Goal: Task Accomplishment & Management: Complete application form

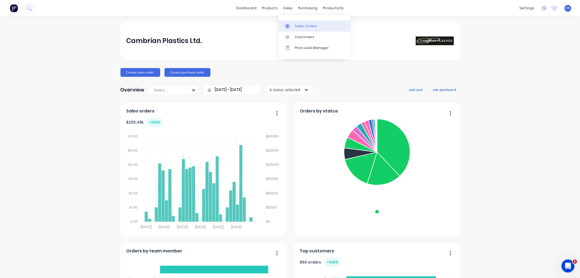
click at [297, 24] on div "Sales Orders" at bounding box center [306, 26] width 22 height 5
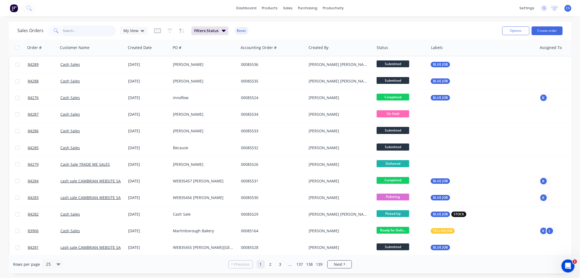
click at [83, 33] on input "text" at bounding box center [89, 30] width 53 height 11
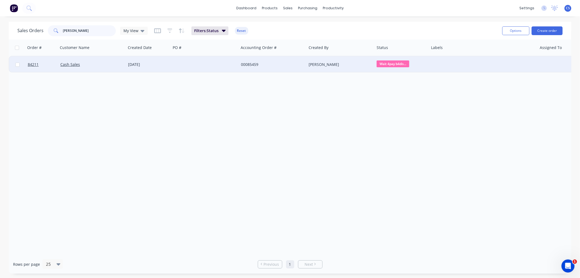
type input "[PERSON_NAME]"
click at [198, 65] on div at bounding box center [205, 64] width 68 height 16
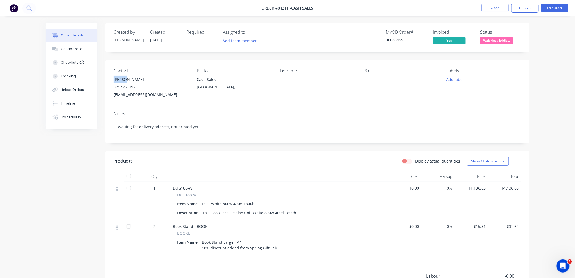
drag, startPoint x: 129, startPoint y: 78, endPoint x: 113, endPoint y: 81, distance: 16.8
click at [113, 81] on div "Contact [PERSON_NAME] [PHONE_NUMBER] [EMAIL_ADDRESS][DOMAIN_NAME] Bill to Cash …" at bounding box center [317, 83] width 424 height 46
copy div "[PERSON_NAME]"
click at [547, 9] on button "Edit Order" at bounding box center [554, 8] width 27 height 8
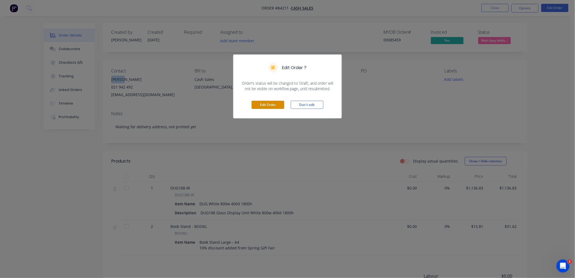
click at [276, 106] on button "Edit Order" at bounding box center [268, 105] width 33 height 8
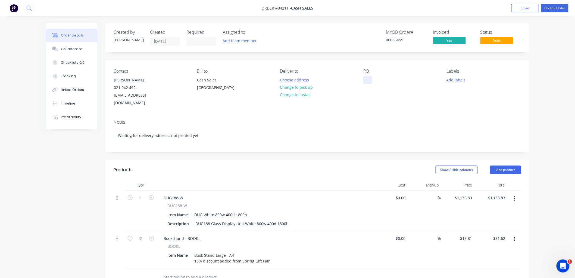
click at [369, 80] on div at bounding box center [367, 80] width 9 height 8
paste div
click at [552, 9] on button "Update Order" at bounding box center [554, 8] width 27 height 8
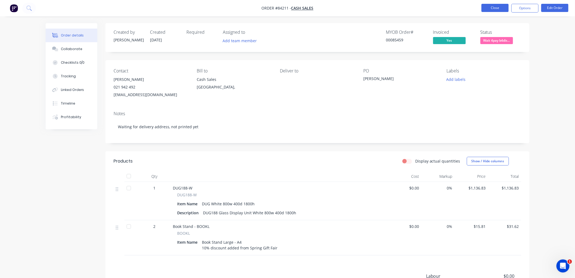
click at [487, 10] on button "Close" at bounding box center [495, 8] width 27 height 8
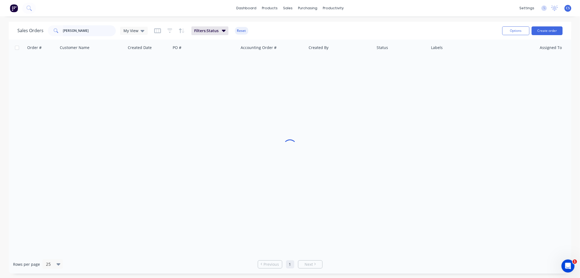
click at [88, 32] on input "[PERSON_NAME]" at bounding box center [89, 30] width 53 height 11
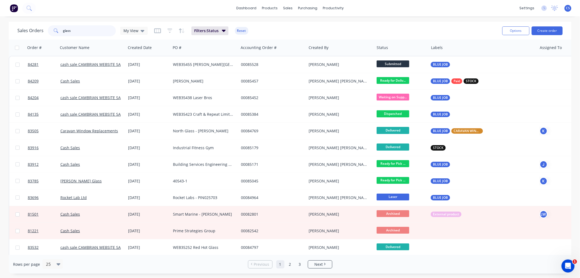
click at [80, 28] on input "glass" at bounding box center [89, 30] width 53 height 11
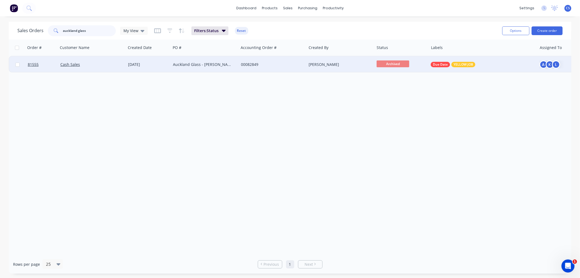
type input "auckland glass"
click at [233, 64] on div "Auckland Glass - [PERSON_NAME]" at bounding box center [205, 64] width 64 height 5
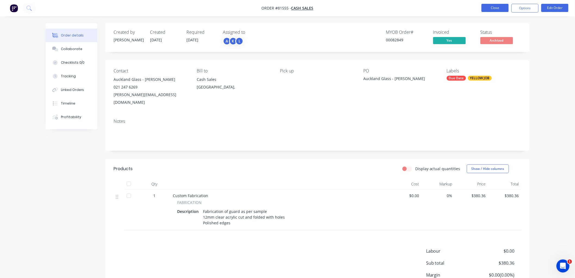
click at [502, 8] on button "Close" at bounding box center [495, 8] width 27 height 8
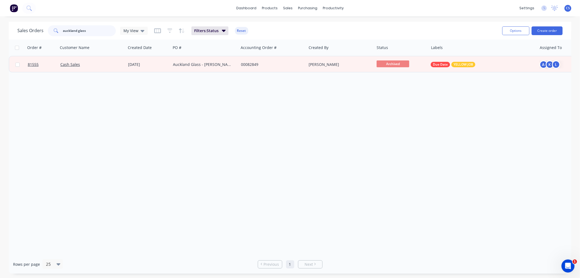
drag, startPoint x: 91, startPoint y: 30, endPoint x: 55, endPoint y: 29, distance: 36.7
click at [54, 29] on div "auckland glass" at bounding box center [82, 30] width 68 height 11
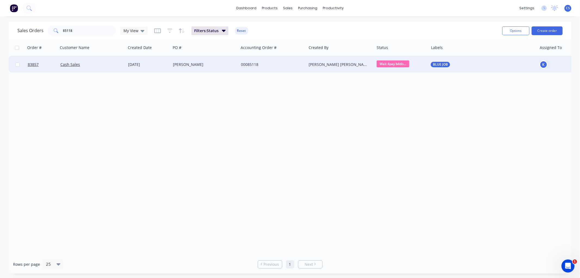
click at [404, 64] on span "Wait 4pay b4dis..." at bounding box center [392, 63] width 33 height 7
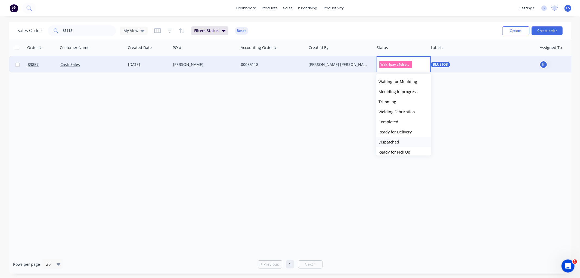
scroll to position [121, 0]
click at [401, 121] on span "Ready for Delivery" at bounding box center [394, 121] width 33 height 5
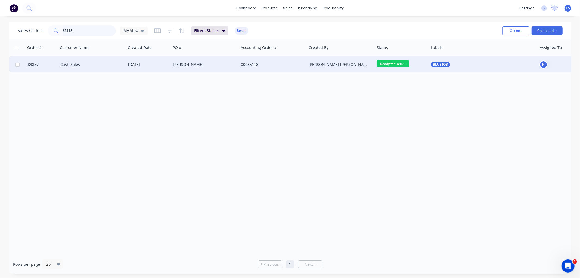
click at [77, 30] on input "85118" at bounding box center [89, 30] width 53 height 11
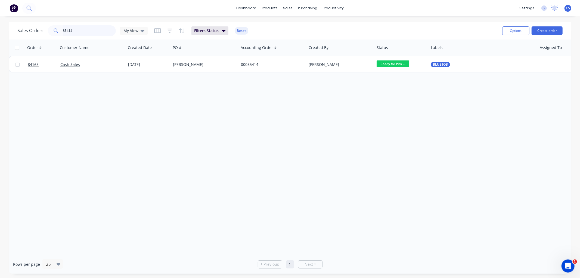
click at [75, 31] on input "85414" at bounding box center [89, 30] width 53 height 11
click at [75, 30] on input "85414" at bounding box center [89, 30] width 53 height 11
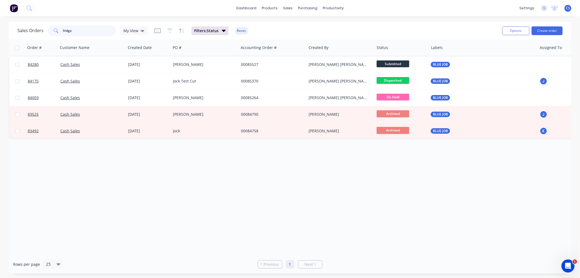
drag, startPoint x: 60, startPoint y: 30, endPoint x: 31, endPoint y: 30, distance: 28.5
click at [33, 30] on div "Sales Orders fridge My View" at bounding box center [82, 30] width 130 height 11
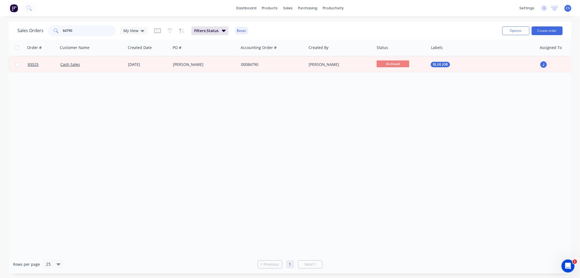
click at [72, 31] on input "84790" at bounding box center [89, 30] width 53 height 11
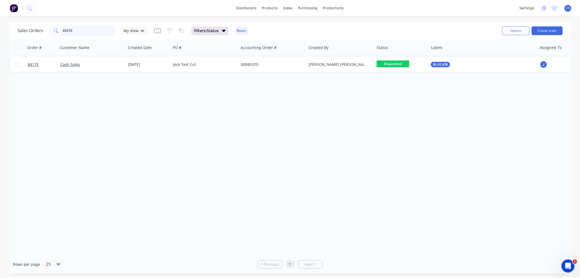
click at [86, 29] on input "85370" at bounding box center [89, 30] width 53 height 11
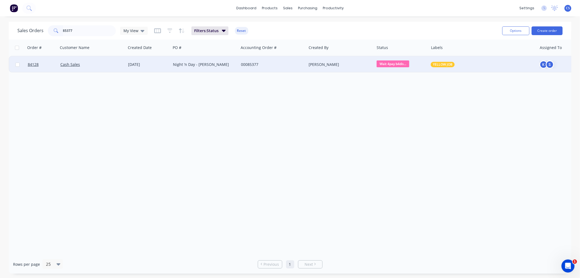
click at [401, 64] on span "Wait 4pay b4dis..." at bounding box center [392, 63] width 33 height 7
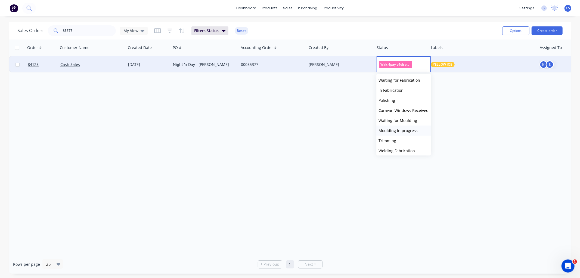
scroll to position [91, 0]
click at [404, 146] on button "Ready for Delivery" at bounding box center [403, 151] width 54 height 10
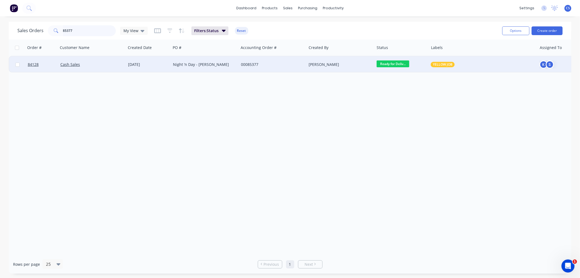
click at [79, 30] on input "85377" at bounding box center [89, 30] width 53 height 11
click at [439, 63] on div at bounding box center [482, 64] width 108 height 16
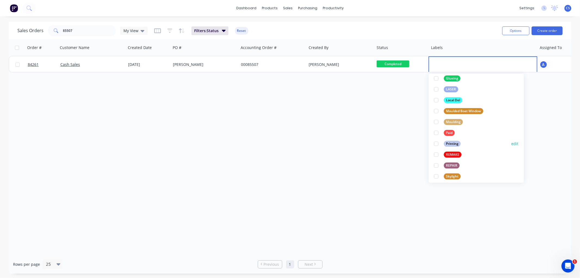
scroll to position [151, 0]
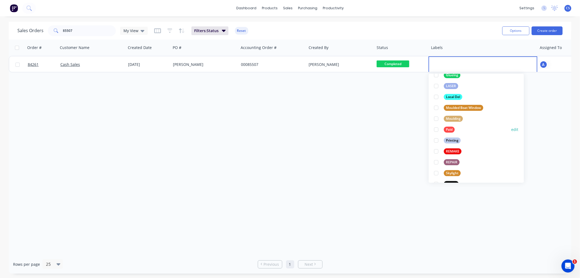
click at [458, 127] on div "Paid edit" at bounding box center [476, 129] width 84 height 11
click at [436, 130] on div at bounding box center [436, 129] width 11 height 11
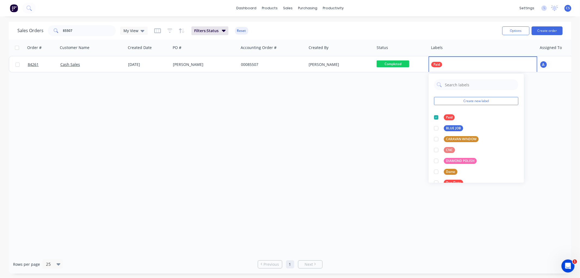
click at [342, 131] on div "Order # Customer Name Created Date PO # Accounting Order # Created By Status La…" at bounding box center [290, 146] width 562 height 215
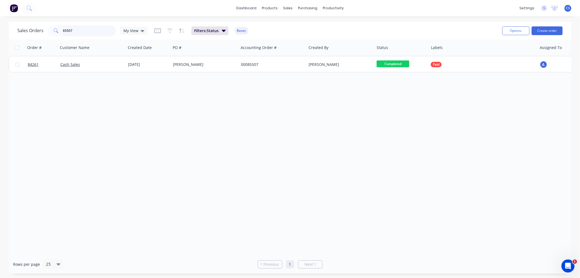
click at [65, 26] on input "85507" at bounding box center [89, 30] width 53 height 11
click at [67, 30] on input "85507" at bounding box center [89, 30] width 53 height 11
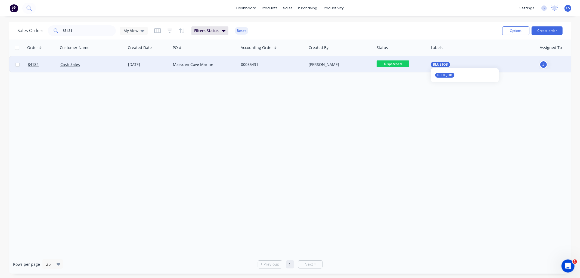
click at [444, 64] on span "BLUE JOB" at bounding box center [440, 64] width 15 height 5
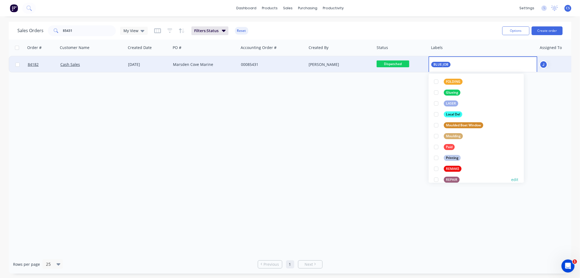
scroll to position [151, 0]
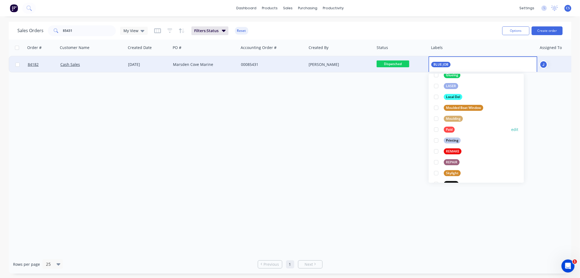
click at [434, 129] on div at bounding box center [436, 129] width 11 height 11
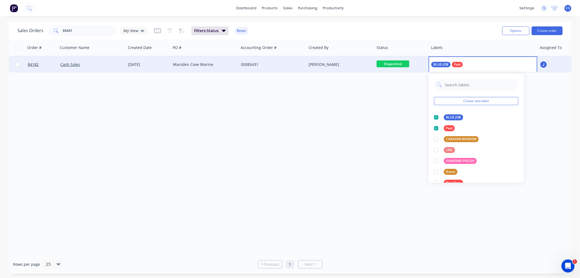
click at [368, 126] on div "Order # Customer Name Created Date PO # Accounting Order # Created By Status La…" at bounding box center [290, 146] width 562 height 215
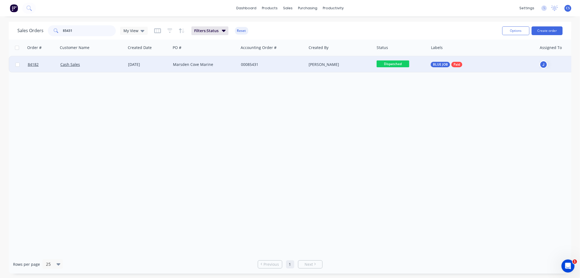
click at [82, 29] on input "85431" at bounding box center [89, 30] width 53 height 11
click at [394, 64] on span "Wait 4pay b4dis..." at bounding box center [392, 63] width 33 height 7
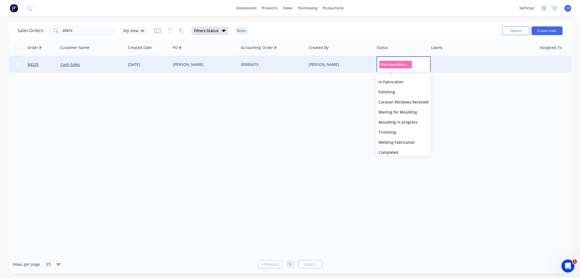
scroll to position [91, 0]
click at [407, 150] on span "Ready for Delivery" at bounding box center [394, 151] width 33 height 5
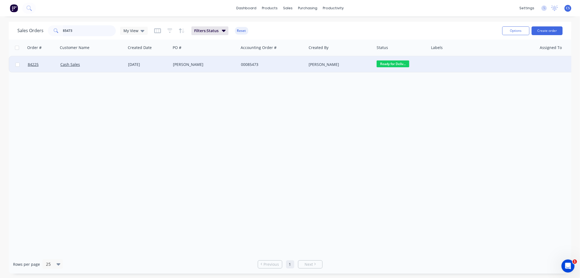
click at [82, 30] on input "85473" at bounding box center [89, 30] width 53 height 11
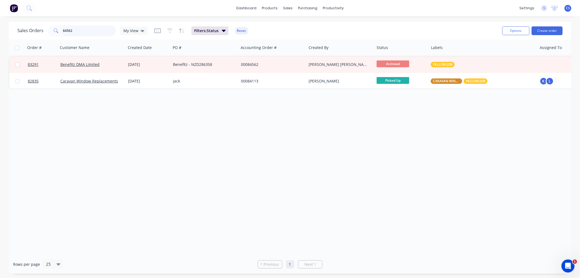
click at [80, 30] on input "84562" at bounding box center [89, 30] width 53 height 11
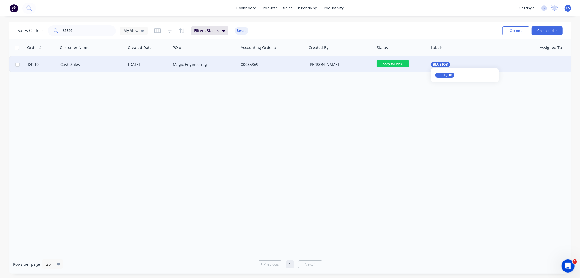
click at [447, 64] on span "BLUE JOB" at bounding box center [440, 64] width 15 height 5
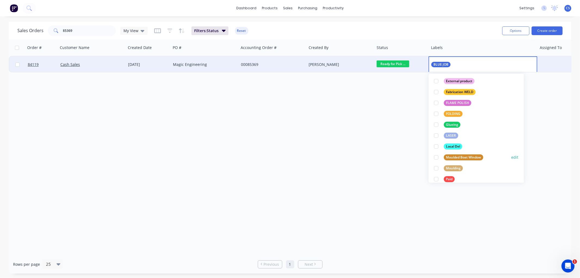
scroll to position [121, 0]
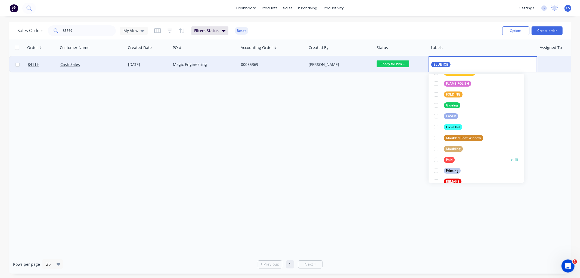
click at [449, 158] on div "Paid" at bounding box center [449, 160] width 11 height 6
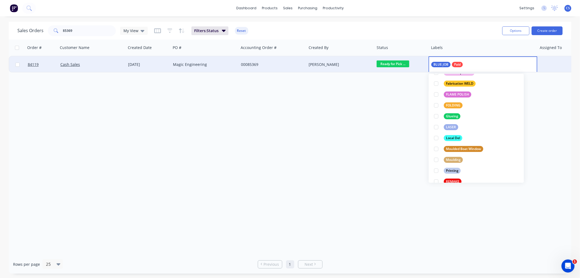
scroll to position [0, 0]
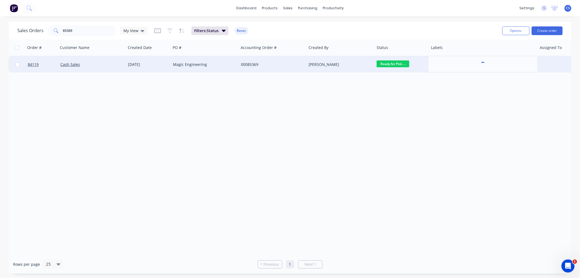
drag, startPoint x: 344, startPoint y: 148, endPoint x: 313, endPoint y: 150, distance: 30.8
click at [344, 148] on div "Order # Customer Name Created Date PO # Accounting Order # Created By Status La…" at bounding box center [290, 146] width 562 height 215
click at [90, 28] on input "85369" at bounding box center [89, 30] width 53 height 11
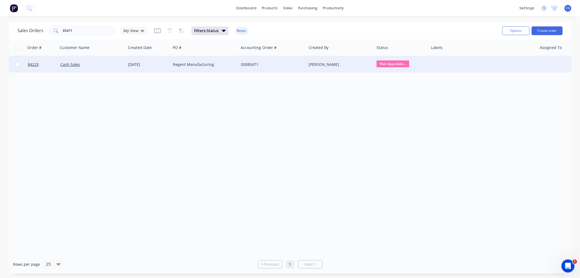
click at [398, 61] on span "Wait 4pay b4dis..." at bounding box center [392, 63] width 33 height 7
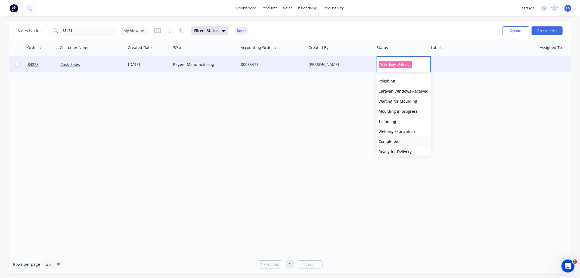
scroll to position [121, 0]
click at [400, 121] on span "Ready for Delivery" at bounding box center [394, 121] width 33 height 5
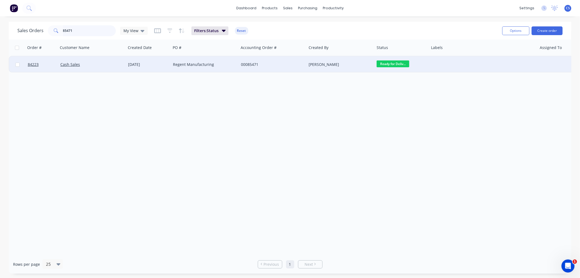
click at [74, 29] on input "85471" at bounding box center [89, 30] width 53 height 11
click at [452, 63] on div "BLUE JOB" at bounding box center [480, 64] width 99 height 5
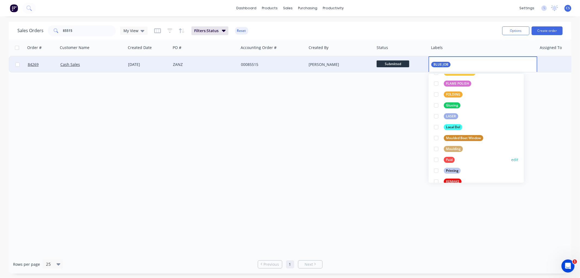
click at [448, 159] on div "Paid" at bounding box center [449, 160] width 11 height 6
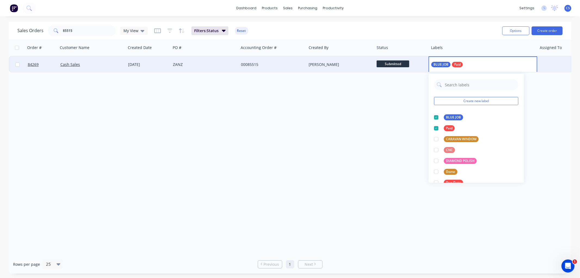
click at [321, 133] on div "Order # Customer Name Created Date PO # Accounting Order # Created By Status La…" at bounding box center [290, 146] width 562 height 215
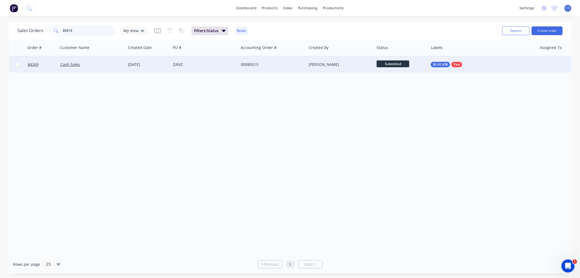
click at [89, 30] on input "85515" at bounding box center [89, 30] width 53 height 11
click at [438, 61] on div "BLUE JOB" at bounding box center [482, 64] width 108 height 16
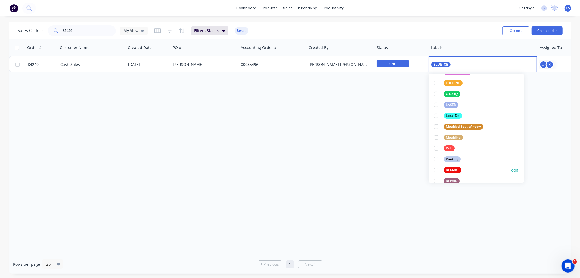
scroll to position [151, 0]
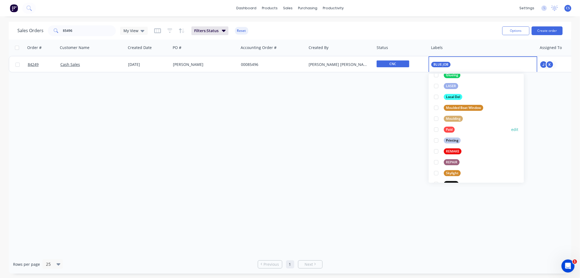
click at [447, 129] on div "Paid" at bounding box center [449, 129] width 11 height 6
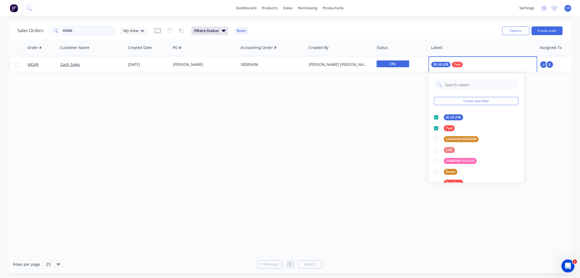
click at [83, 29] on input "85496" at bounding box center [89, 30] width 53 height 11
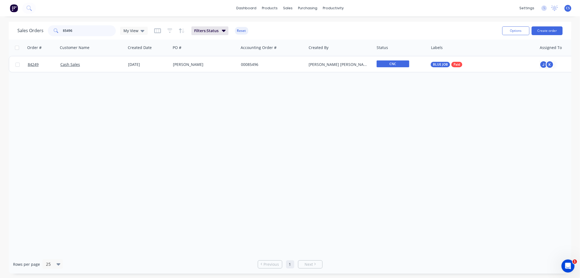
click at [83, 29] on input "85496" at bounding box center [89, 30] width 53 height 11
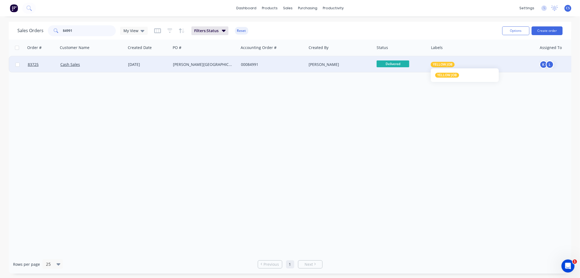
type input "84991"
click at [450, 63] on span "YELLOW JOB" at bounding box center [443, 64] width 20 height 5
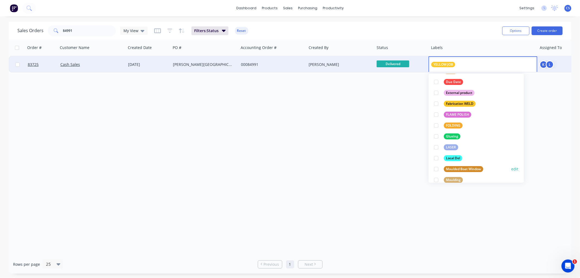
scroll to position [121, 0]
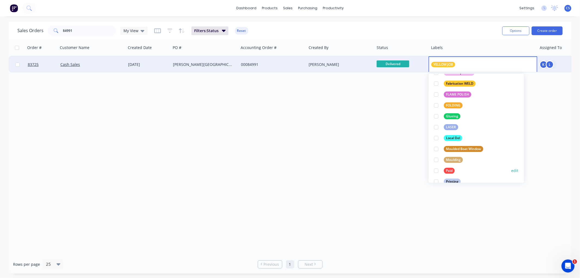
click at [444, 170] on div "Paid" at bounding box center [449, 170] width 11 height 6
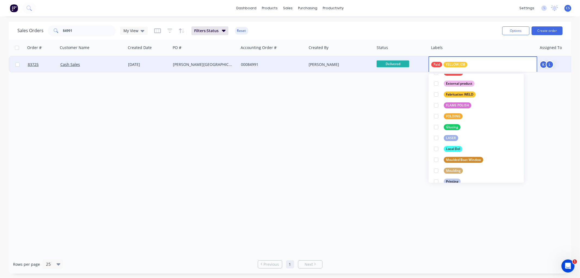
scroll to position [0, 0]
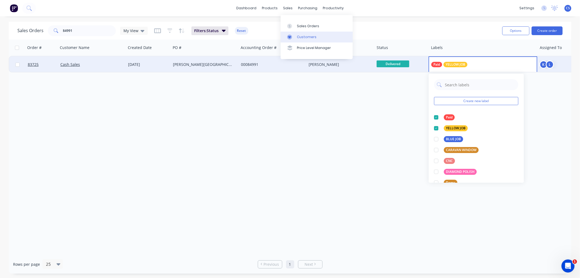
click at [308, 35] on div "Customers" at bounding box center [307, 37] width 20 height 5
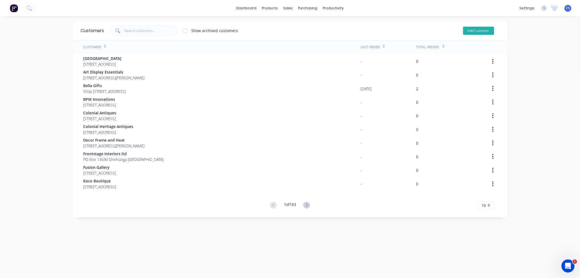
click at [479, 31] on button "Add Customer" at bounding box center [478, 31] width 31 height 8
select select "NZ"
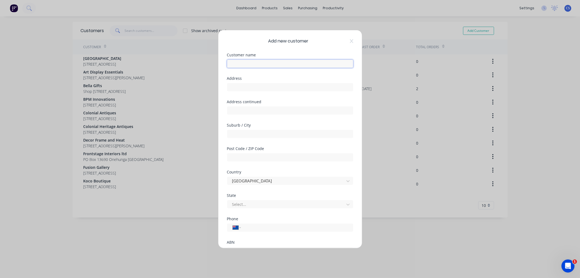
click at [265, 61] on input "text" at bounding box center [290, 64] width 126 height 8
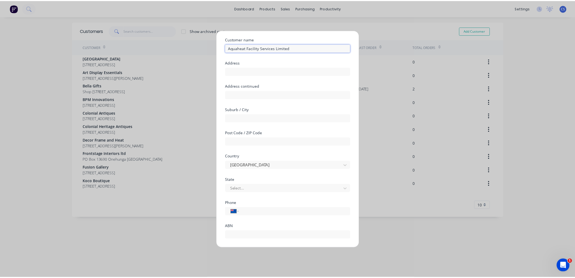
scroll to position [48, 0]
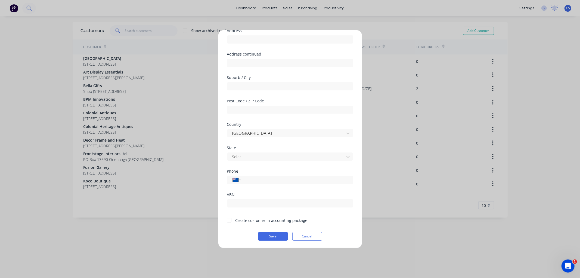
type input "Aquaheat Facility Services Limited"
click at [230, 219] on div at bounding box center [229, 219] width 11 height 11
click at [267, 236] on button "Save" at bounding box center [273, 236] width 30 height 9
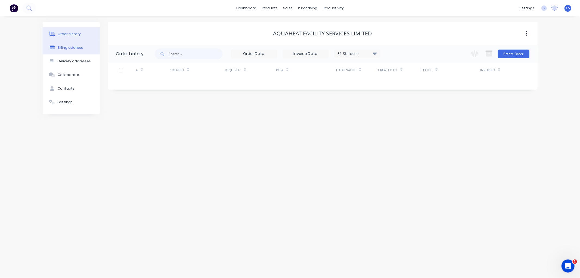
click at [67, 45] on div "Billing address" at bounding box center [70, 47] width 25 height 5
select select "NZ"
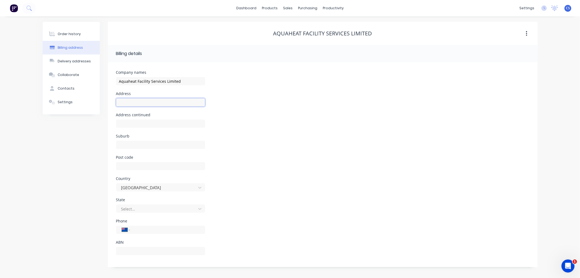
click at [127, 102] on input "text" at bounding box center [160, 102] width 89 height 8
type input "[STREET_ADDRESS][PERSON_NAME]"
click at [142, 142] on input "text" at bounding box center [160, 145] width 89 height 8
type input "[GEOGRAPHIC_DATA]"
click at [136, 231] on input "tel" at bounding box center [166, 229] width 65 height 6
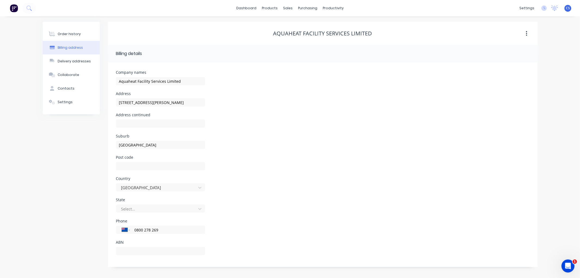
type input "0800 278 269"
click at [68, 62] on div "Delivery addresses" at bounding box center [74, 61] width 33 height 5
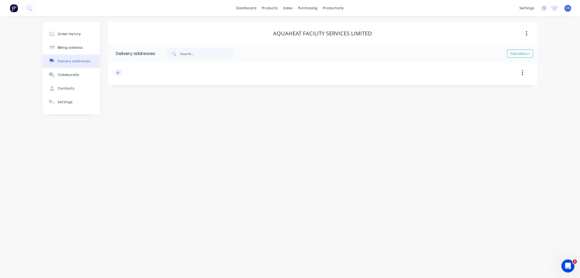
click at [120, 74] on button "button" at bounding box center [118, 72] width 7 height 7
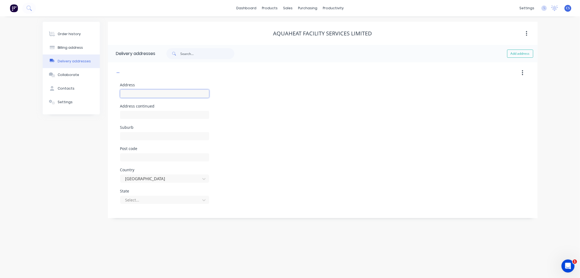
click at [151, 93] on input "text" at bounding box center [164, 93] width 89 height 8
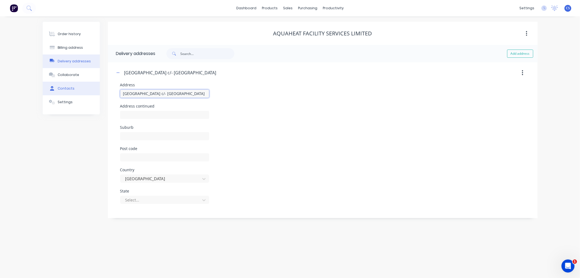
type input "[GEOGRAPHIC_DATA] c/- [GEOGRAPHIC_DATA]"
click at [67, 87] on div "Contacts" at bounding box center [66, 88] width 17 height 5
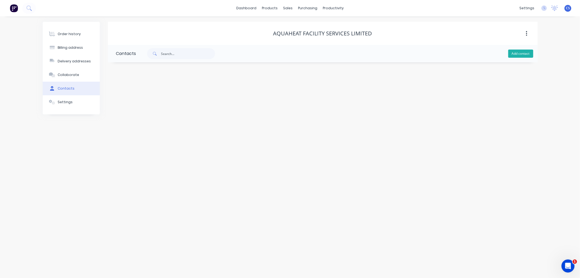
click at [514, 55] on button "Add contact" at bounding box center [520, 53] width 25 height 8
select select "NZ"
click at [129, 92] on input "text" at bounding box center [160, 93] width 89 height 8
type input "Accounts"
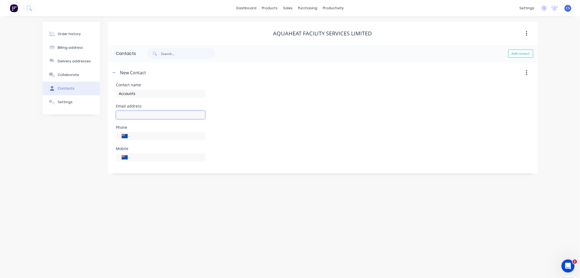
click at [126, 113] on input "text" at bounding box center [160, 115] width 89 height 8
select select "NZ"
click at [127, 117] on input "text" at bounding box center [160, 115] width 89 height 8
type input "[EMAIL_ADDRESS][DOMAIN_NAME]"
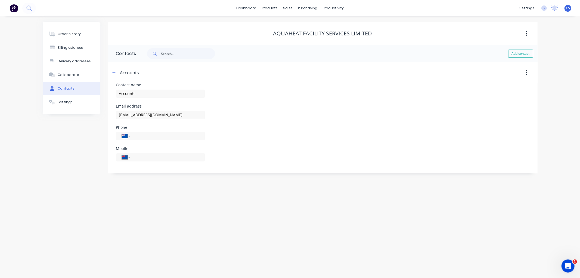
click at [108, 205] on div "Order history Billing address Delivery addresses Collaborate Contacts Settings …" at bounding box center [290, 146] width 580 height 261
click at [79, 32] on button "Order history" at bounding box center [71, 34] width 57 height 14
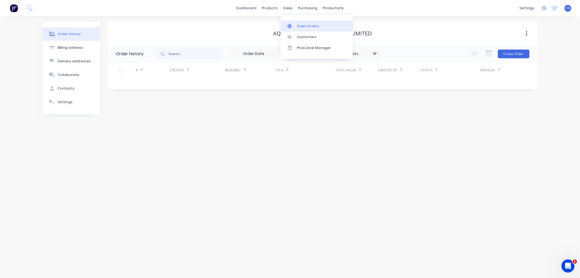
click at [295, 23] on link "Sales Orders" at bounding box center [317, 25] width 72 height 11
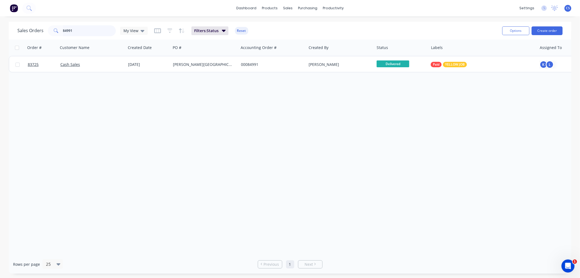
click at [78, 28] on input "84991" at bounding box center [89, 30] width 53 height 11
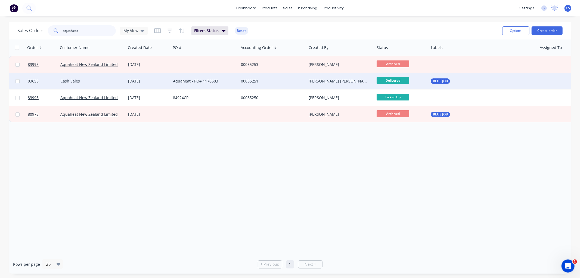
type input "aquaheat"
click at [195, 82] on div "Aquaheat - PO# 1170683" at bounding box center [203, 80] width 60 height 5
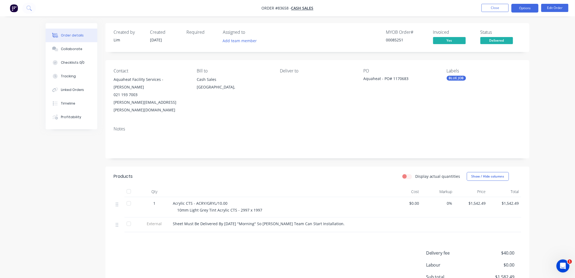
click at [521, 9] on button "Options" at bounding box center [525, 8] width 27 height 9
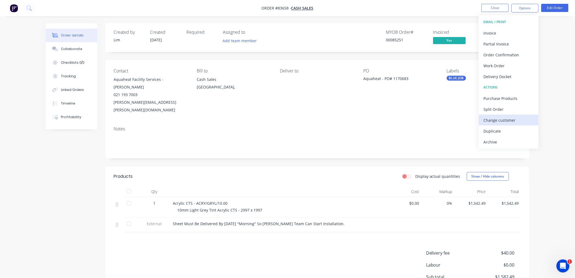
click at [498, 120] on div "Change customer" at bounding box center [509, 120] width 50 height 8
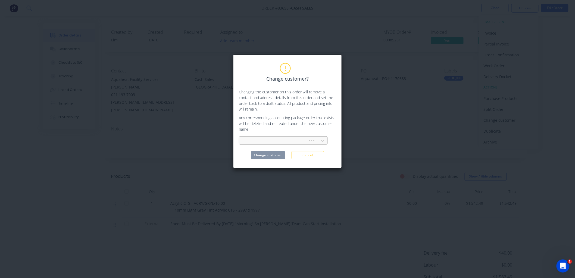
click at [269, 139] on div at bounding box center [275, 140] width 62 height 7
type input "aquaheat"
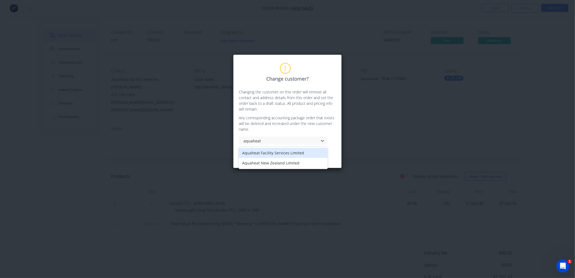
click at [269, 153] on div "Aquaheat Facility Services Limited" at bounding box center [283, 153] width 89 height 10
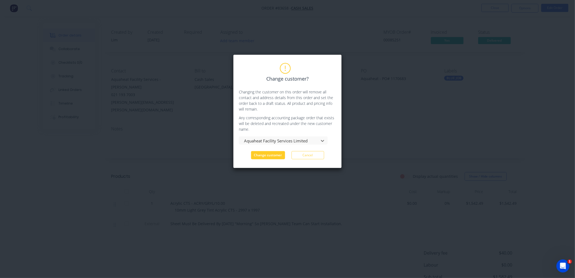
click at [273, 157] on button "Change customer" at bounding box center [268, 155] width 34 height 8
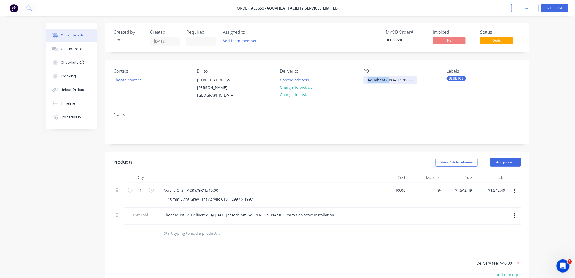
drag, startPoint x: 389, startPoint y: 78, endPoint x: 357, endPoint y: 81, distance: 32.2
click at [357, 81] on div "Contact Choose contact [PERSON_NAME] to [STREET_ADDRESS][PERSON_NAME], Deliver …" at bounding box center [317, 83] width 424 height 47
click at [555, 2] on nav "Order #83658 - Aquaheat Facility Services Limited Add product Close Update Order" at bounding box center [287, 8] width 575 height 16
click at [554, 7] on button "Update Order" at bounding box center [554, 8] width 27 height 8
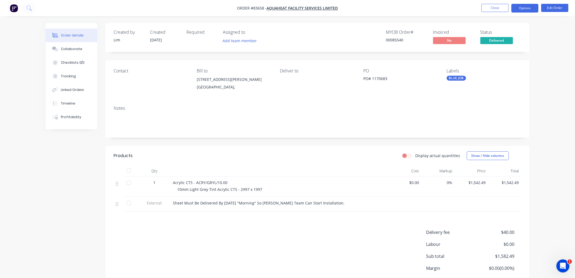
click at [525, 9] on button "Options" at bounding box center [525, 8] width 27 height 9
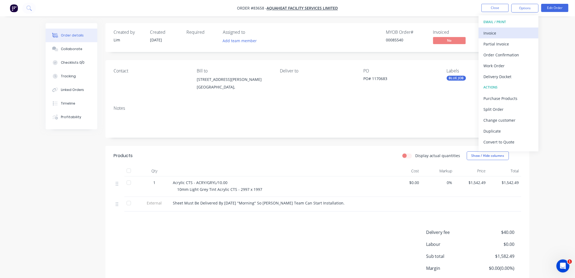
click at [496, 32] on div "Invoice" at bounding box center [509, 33] width 50 height 8
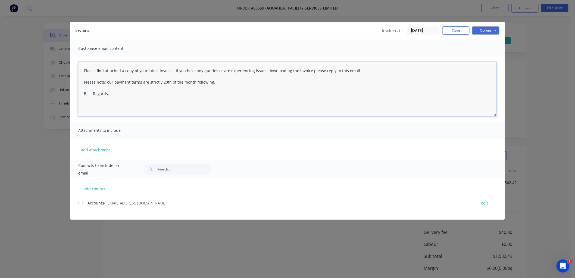
click at [142, 99] on textarea "Please find attached a copy of your latest invoice. If you have any queries or …" at bounding box center [287, 89] width 419 height 54
click at [80, 201] on div at bounding box center [80, 202] width 11 height 11
click at [494, 30] on button "Options" at bounding box center [485, 30] width 27 height 8
click at [488, 55] on button "Email" at bounding box center [489, 58] width 35 height 9
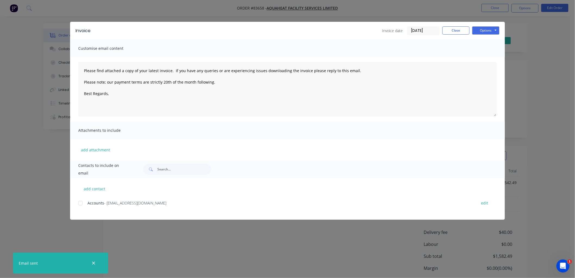
type textarea "Please find attached a copy of your latest invoice. If you have any queries or …"
click at [447, 27] on button "Close" at bounding box center [456, 30] width 27 height 8
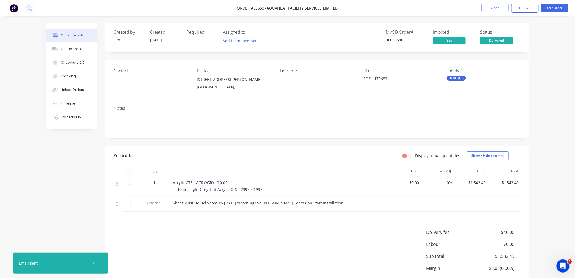
click at [527, 12] on button "Options" at bounding box center [525, 8] width 27 height 9
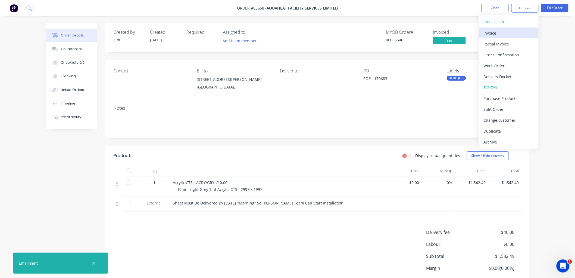
click at [516, 27] on button "Invoice" at bounding box center [509, 32] width 60 height 11
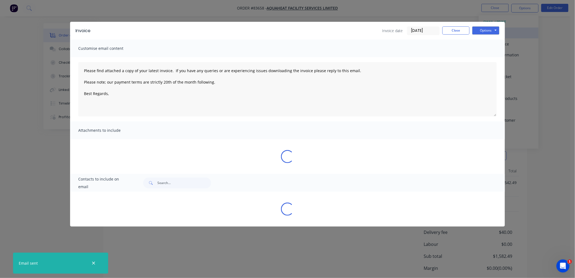
type textarea "Please find attached a copy of your latest invoice. If you have any queries or …"
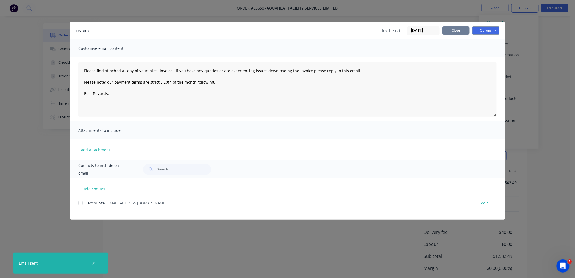
click at [452, 31] on button "Close" at bounding box center [456, 30] width 27 height 8
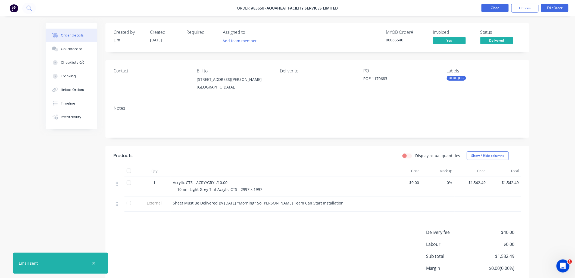
click at [499, 7] on button "Close" at bounding box center [495, 8] width 27 height 8
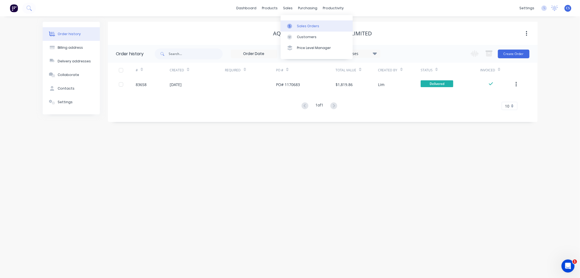
click at [293, 23] on link "Sales Orders" at bounding box center [317, 25] width 72 height 11
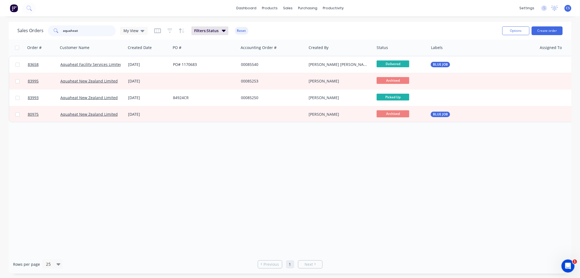
click at [79, 31] on input "aquaheat" at bounding box center [89, 30] width 53 height 11
type input "[PERSON_NAME]"
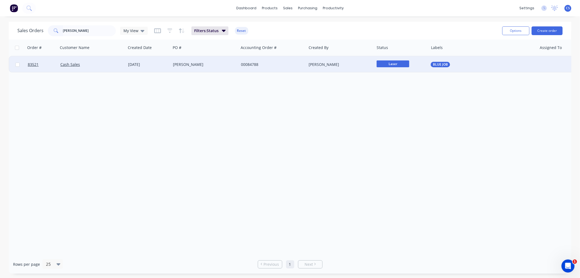
click at [210, 67] on div "[PERSON_NAME]" at bounding box center [203, 64] width 60 height 5
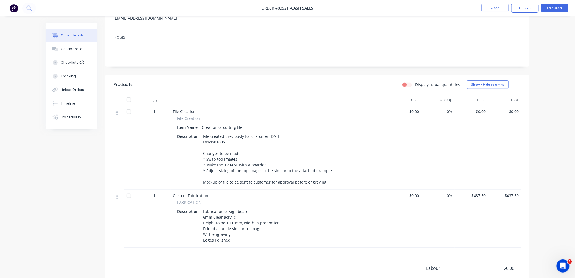
scroll to position [91, 0]
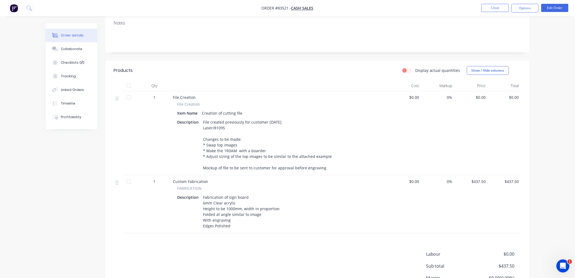
click at [481, 7] on ul "Close Options Edit Order" at bounding box center [525, 8] width 100 height 9
click at [488, 8] on button "Close" at bounding box center [495, 8] width 27 height 8
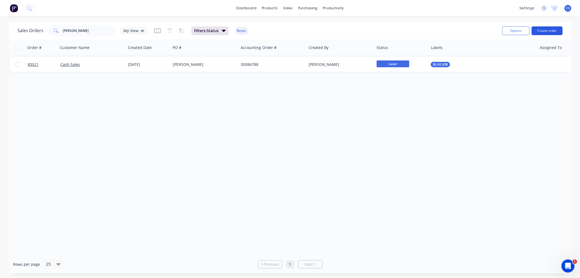
click at [549, 28] on button "Create order" at bounding box center [546, 30] width 31 height 9
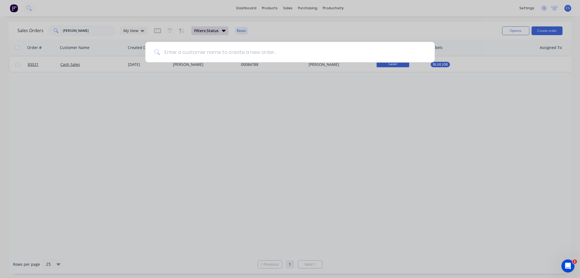
click at [200, 51] on input at bounding box center [293, 52] width 266 height 20
type input "a"
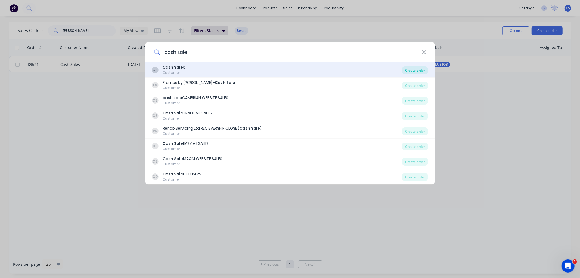
type input "cash sale"
click at [411, 70] on div "Create order" at bounding box center [415, 70] width 26 height 8
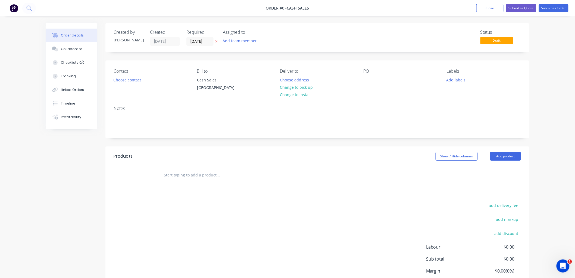
click at [217, 40] on icon at bounding box center [216, 41] width 2 height 3
click at [137, 78] on button "Choose contact" at bounding box center [127, 79] width 33 height 7
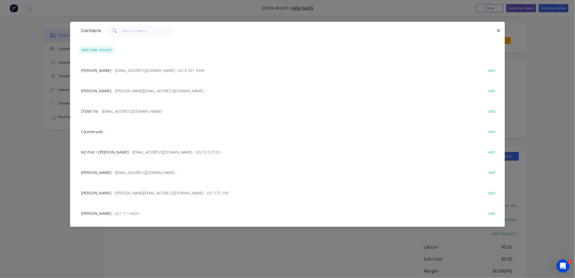
click at [93, 49] on button "add new contact" at bounding box center [97, 49] width 36 height 7
select select "NZ"
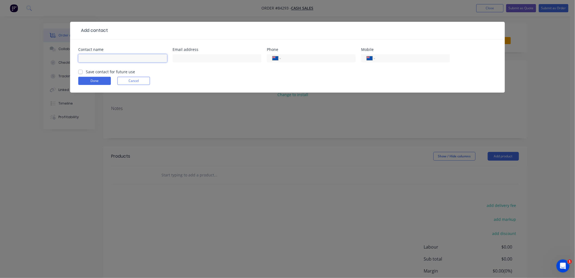
click at [89, 57] on input "text" at bounding box center [122, 58] width 89 height 8
paste input "Art of Combat"
click at [120, 57] on input "Art of Combat -" at bounding box center [122, 58] width 89 height 8
paste input "[PERSON_NAME]"
type input "Art of Combat - [PERSON_NAME]"
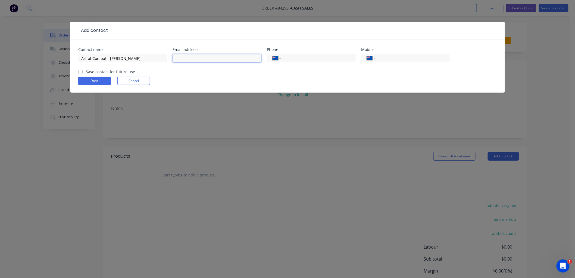
click at [185, 59] on input "text" at bounding box center [217, 58] width 89 height 8
type input "v"
paste input "J's Gym Ltd <[EMAIL_ADDRESS][DOMAIN_NAME]>"
drag, startPoint x: 197, startPoint y: 58, endPoint x: 154, endPoint y: 60, distance: 43.0
click at [155, 60] on div "Contact name Art of Combat - [PERSON_NAME] Email address J's Gym Ltd <[EMAIL_AD…" at bounding box center [287, 58] width 419 height 21
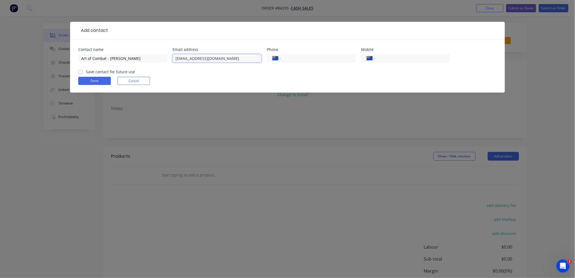
type input "[EMAIL_ADDRESS][DOMAIN_NAME]"
click at [86, 71] on label "Save contact for future use" at bounding box center [110, 72] width 49 height 6
click at [80, 71] on input "Save contact for future use" at bounding box center [80, 71] width 4 height 5
checkbox input "true"
click at [101, 81] on button "Done" at bounding box center [94, 81] width 33 height 8
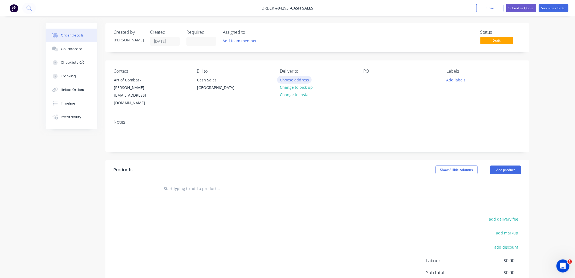
click at [296, 80] on button "Choose address" at bounding box center [294, 79] width 35 height 7
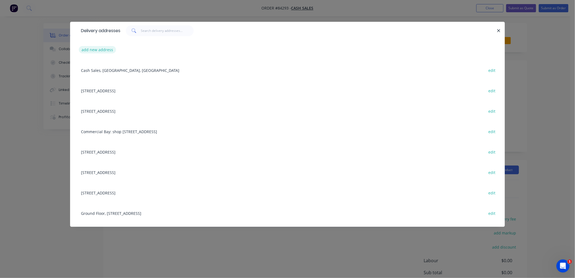
click at [95, 50] on button "add new address" at bounding box center [97, 49] width 37 height 7
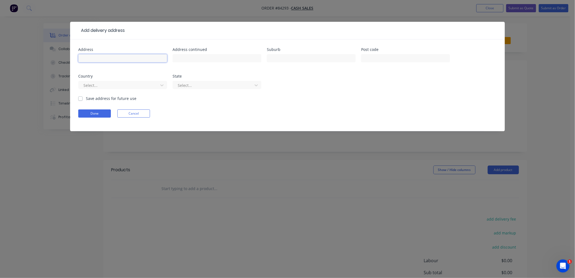
drag, startPoint x: 91, startPoint y: 58, endPoint x: 63, endPoint y: 59, distance: 28.3
click at [91, 58] on input "text" at bounding box center [122, 58] width 89 height 8
paste input "[STREET_ADDRESS]"
type input "[STREET_ADDRESS]"
click at [287, 61] on input "text" at bounding box center [311, 58] width 89 height 8
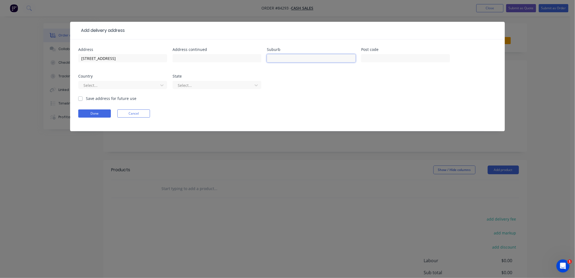
paste input "[GEOGRAPHIC_DATA]"
type input "[GEOGRAPHIC_DATA]"
click at [373, 57] on input "text" at bounding box center [405, 58] width 89 height 8
paste input "4410"
type input "4410"
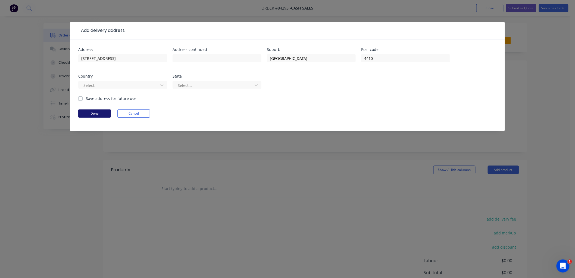
click at [94, 110] on button "Done" at bounding box center [94, 113] width 33 height 8
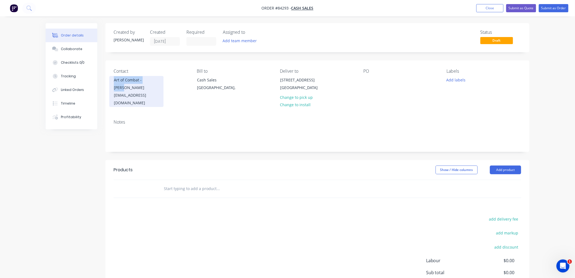
drag, startPoint x: 164, startPoint y: 77, endPoint x: 114, endPoint y: 77, distance: 49.7
click at [114, 77] on div "Contact Art of Combat - [PERSON_NAME] [EMAIL_ADDRESS][DOMAIN_NAME]" at bounding box center [151, 87] width 74 height 38
copy div "Art of Combat - [PERSON_NAME]"
click at [366, 80] on div at bounding box center [367, 80] width 9 height 8
paste div
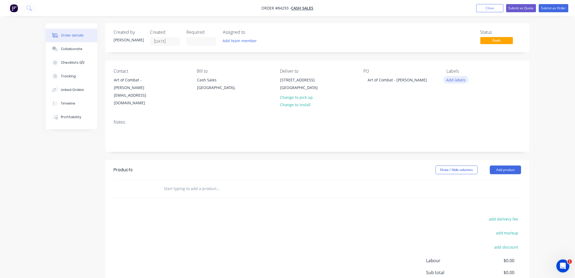
click at [453, 81] on button "Add labels" at bounding box center [456, 79] width 25 height 7
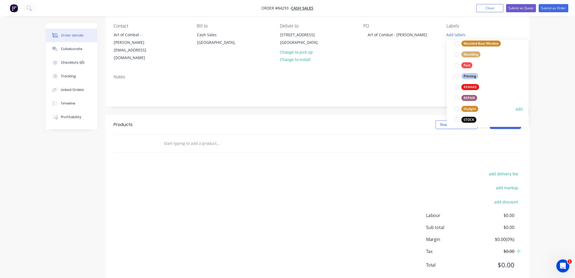
scroll to position [207, 0]
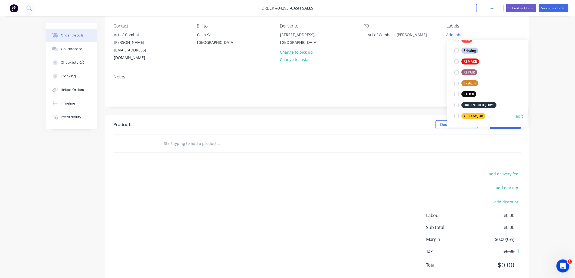
click at [477, 113] on div "YELLOW JOB" at bounding box center [474, 116] width 24 height 6
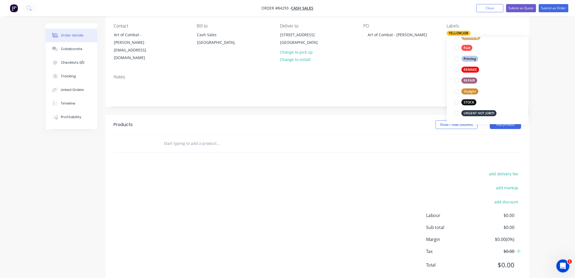
scroll to position [0, 0]
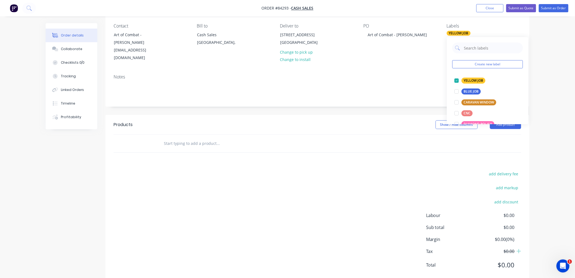
click at [192, 138] on input "text" at bounding box center [218, 143] width 109 height 11
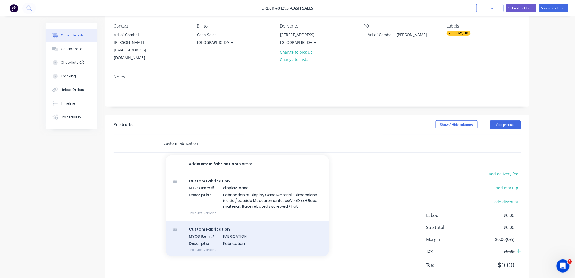
type input "custom fabrication"
click at [243, 221] on div "Custom Fabrication MYOB Item # FABRICATION Description Fabrication Product vari…" at bounding box center [247, 239] width 163 height 37
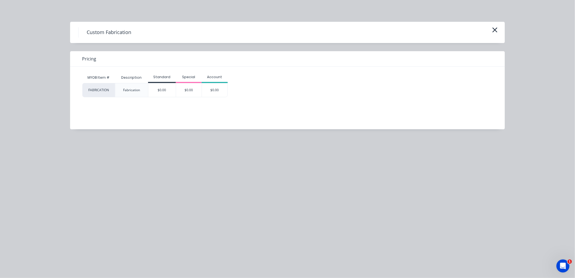
click at [213, 95] on div "$0.00" at bounding box center [215, 90] width 26 height 14
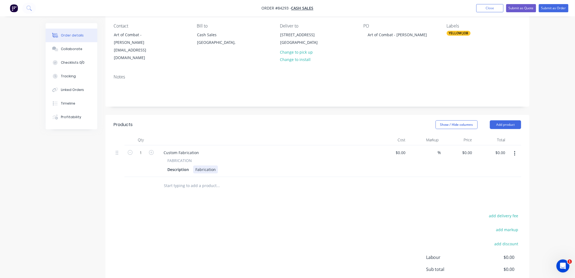
click at [215, 165] on div "Fabrication" at bounding box center [205, 169] width 25 height 8
drag, startPoint x: 215, startPoint y: 154, endPoint x: 193, endPoint y: 155, distance: 22.3
click at [193, 165] on div "Fabrication" at bounding box center [205, 169] width 25 height 8
paste div
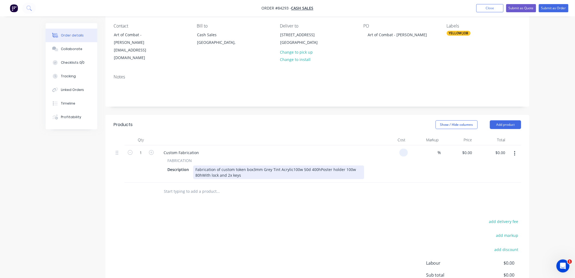
type input "$0.00"
click at [249, 165] on div "Fabrication of custom token box3mm Grey Tint Acrylic100w 50d 400hPoster holder …" at bounding box center [278, 172] width 171 height 14
drag, startPoint x: 252, startPoint y: 155, endPoint x: 263, endPoint y: 155, distance: 10.6
click at [252, 165] on div "Fabrication of custom token box3mm Grey Tint Acrylic100w 50d 400hPoster holder …" at bounding box center [278, 172] width 171 height 14
click at [234, 165] on div "Fabrication of custom token box 3mm Grey Tint Acrylic100w 50d 400hPoster holder…" at bounding box center [270, 172] width 154 height 14
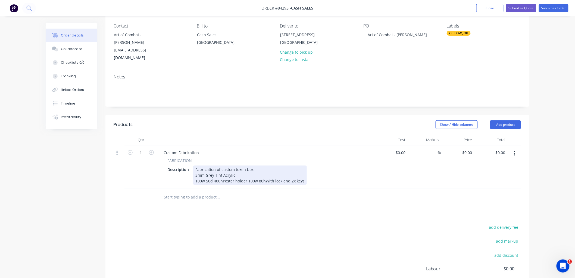
click at [223, 165] on div "Fabrication of custom token box 3mm Grey Tint Acrylic 100w 50d 400hPoster holde…" at bounding box center [250, 174] width 114 height 19
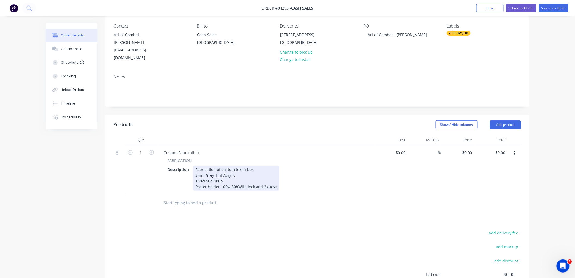
click at [238, 171] on div "Fabrication of custom token box 3mm Grey Tint Acrylic 100w 50d 400h Poster hold…" at bounding box center [236, 177] width 86 height 25
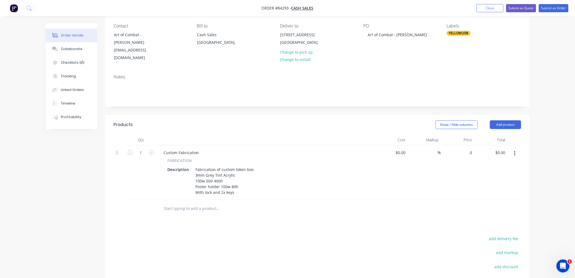
click at [471, 148] on input "0" at bounding box center [468, 152] width 13 height 8
click at [468, 148] on div "$0.00 $0.00" at bounding box center [467, 152] width 15 height 8
type input "$118.66"
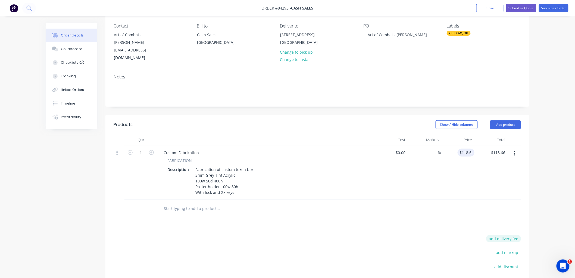
click at [502, 235] on button "add delivery fee" at bounding box center [503, 238] width 35 height 7
type input "15"
click at [553, 193] on div "Order details Collaborate Checklists 0/0 Tracking Linked Orders Timeline Profit…" at bounding box center [287, 154] width 575 height 399
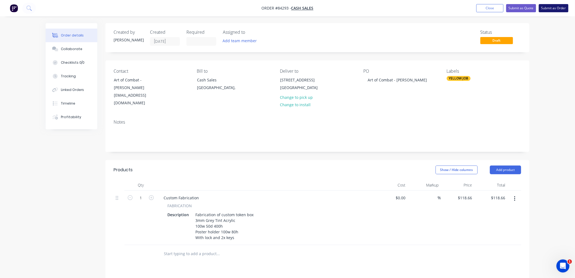
click at [563, 9] on button "Submit as Order" at bounding box center [554, 8] width 30 height 8
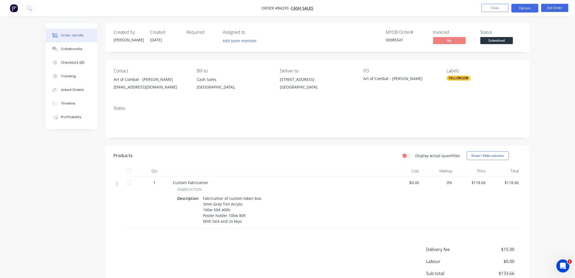
click at [525, 7] on button "Options" at bounding box center [525, 8] width 27 height 9
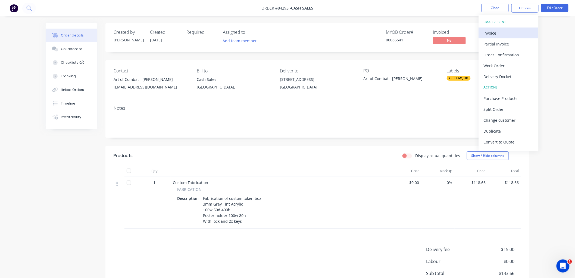
click at [495, 28] on button "Invoice" at bounding box center [509, 32] width 60 height 11
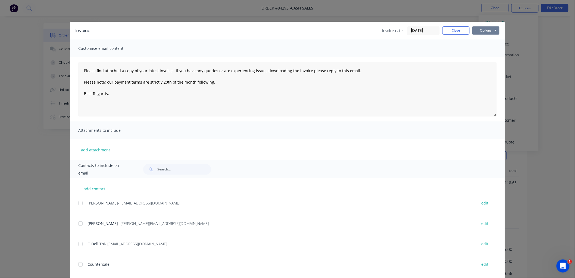
click at [487, 31] on button "Options" at bounding box center [485, 30] width 27 height 8
click at [483, 40] on button "Preview" at bounding box center [489, 40] width 35 height 9
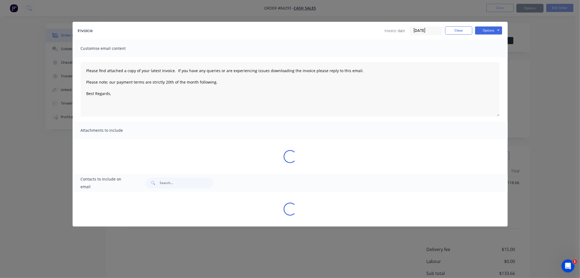
type textarea "Please find attached a copy of your latest invoice. If you have any queries or …"
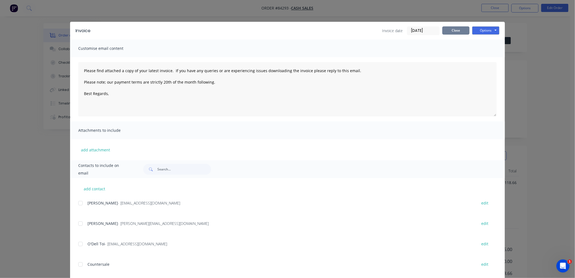
click at [459, 29] on button "Close" at bounding box center [456, 30] width 27 height 8
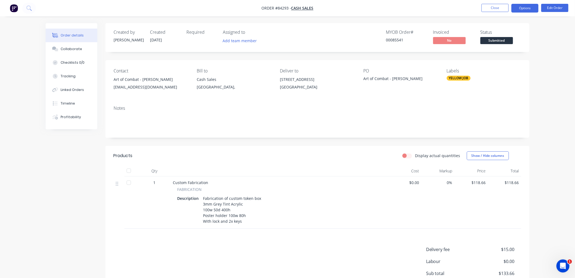
click at [528, 8] on button "Options" at bounding box center [525, 8] width 27 height 9
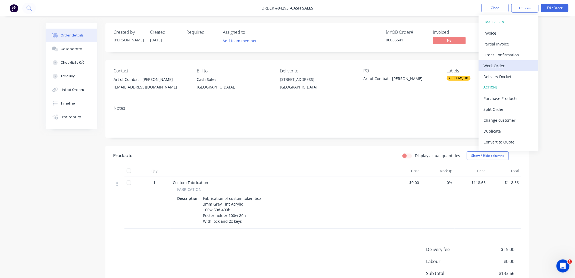
click at [504, 63] on div "Work Order" at bounding box center [509, 66] width 50 height 8
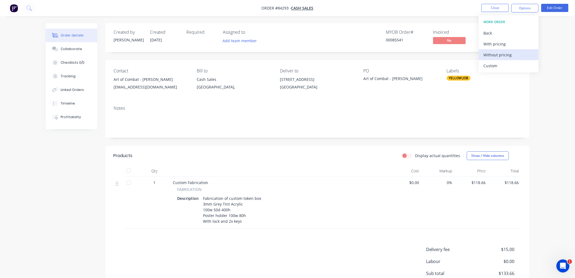
click at [496, 55] on div "Without pricing" at bounding box center [509, 55] width 50 height 8
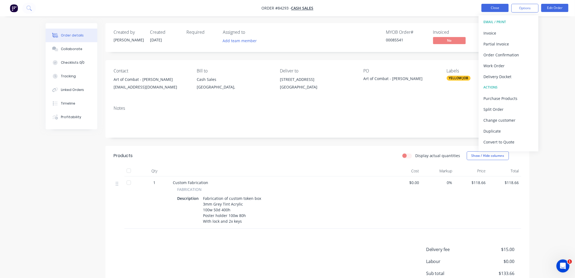
click at [492, 5] on button "Close" at bounding box center [495, 8] width 27 height 8
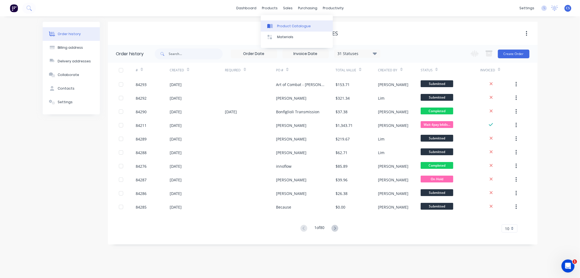
click at [282, 26] on div "Product Catalogue" at bounding box center [294, 26] width 34 height 5
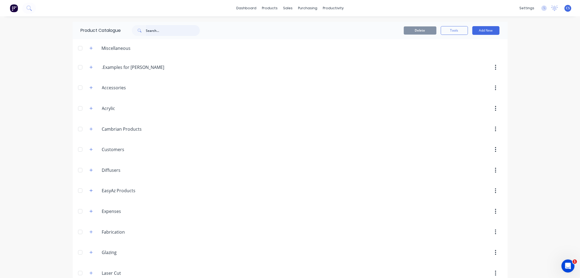
click at [147, 31] on input "text" at bounding box center [173, 30] width 54 height 11
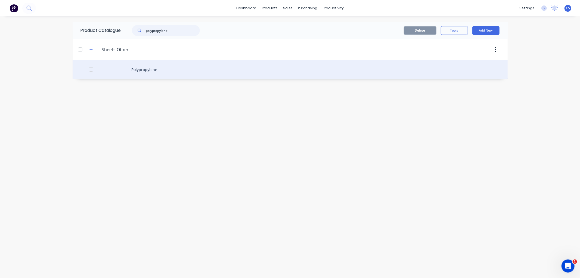
type input "polypropylene"
click at [145, 71] on div "Polypropylene" at bounding box center [290, 69] width 435 height 19
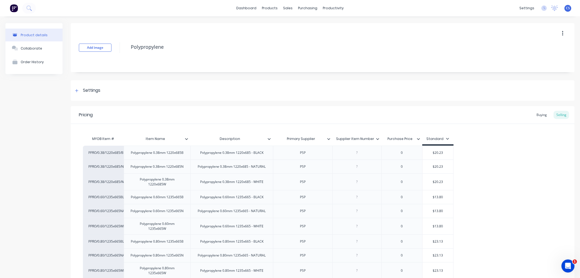
type textarea "x"
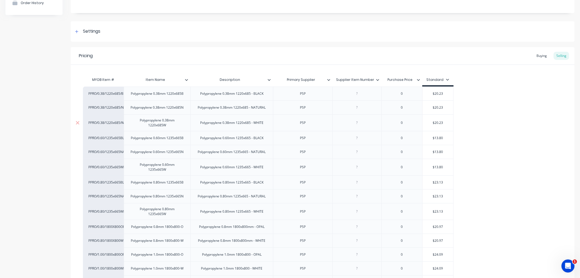
scroll to position [60, 0]
drag, startPoint x: 431, startPoint y: 91, endPoint x: 447, endPoint y: 91, distance: 15.8
click at [447, 91] on input "$20.23" at bounding box center [437, 92] width 31 height 5
type input "2"
type textarea "x"
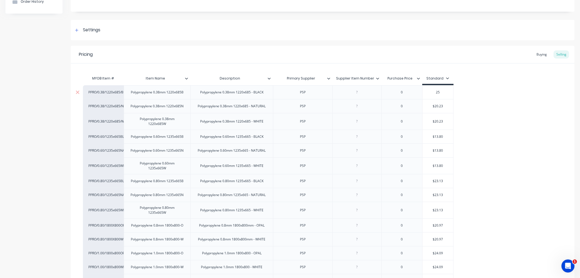
type input "25."
type textarea "x"
type input "25.35"
type textarea "x"
type input "25.3"
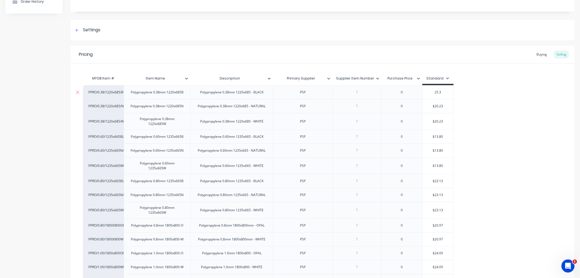
type textarea "x"
type input "25.34"
type textarea "x"
type input "25.34"
drag, startPoint x: 443, startPoint y: 105, endPoint x: 427, endPoint y: 104, distance: 16.0
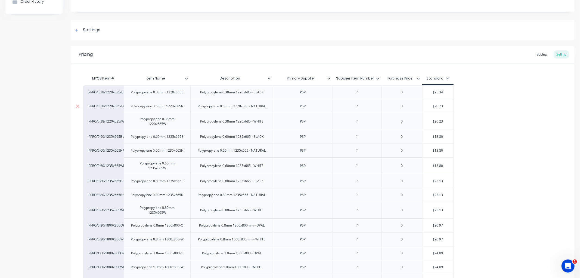
click at [427, 104] on input "$20.23" at bounding box center [437, 106] width 31 height 5
type input "2"
type textarea "x"
type input "25"
type textarea "x"
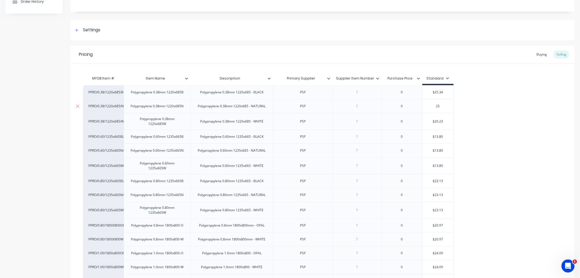
type input "25."
type textarea "x"
type input "25.3"
type textarea "x"
type input "25.34"
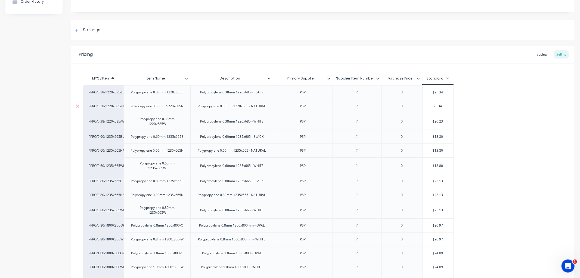
type textarea "x"
type input "25.34"
drag, startPoint x: 447, startPoint y: 121, endPoint x: 429, endPoint y: 121, distance: 18.2
click at [429, 121] on input "$20.23" at bounding box center [437, 121] width 31 height 5
type input "2"
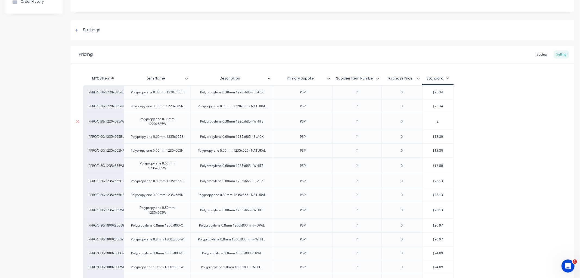
type textarea "x"
type input "25"
type textarea "x"
type input "25.3"
type textarea "x"
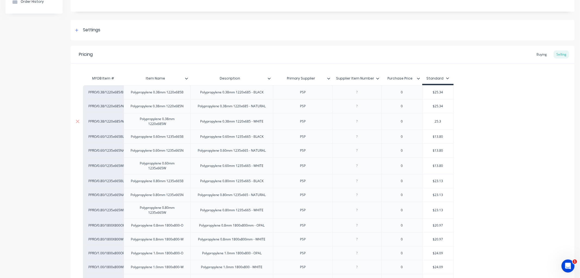
type input "25.34"
type textarea "x"
type input "25.34"
drag, startPoint x: 437, startPoint y: 136, endPoint x: 428, endPoint y: 136, distance: 9.0
click at [428, 136] on input "$13.80" at bounding box center [437, 136] width 31 height 5
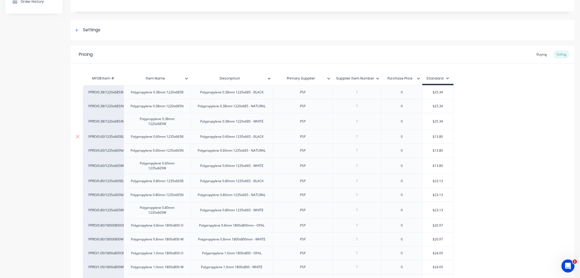
type input "2"
type textarea "x"
type input "27"
type textarea "x"
type input "27.05"
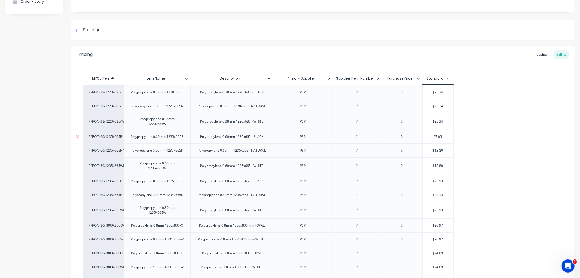
type textarea "x"
type input "27.05"
drag, startPoint x: 444, startPoint y: 151, endPoint x: 431, endPoint y: 150, distance: 13.1
click at [431, 150] on input "$13.80" at bounding box center [437, 150] width 31 height 5
type input "2"
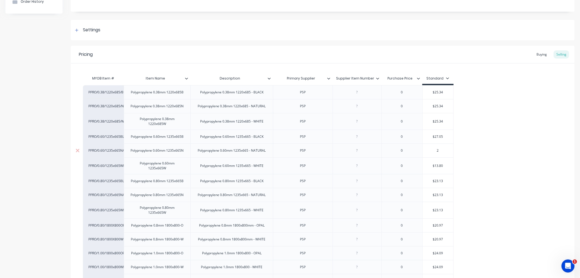
type textarea "x"
type input "27"
type textarea "x"
type input "27."
type textarea "x"
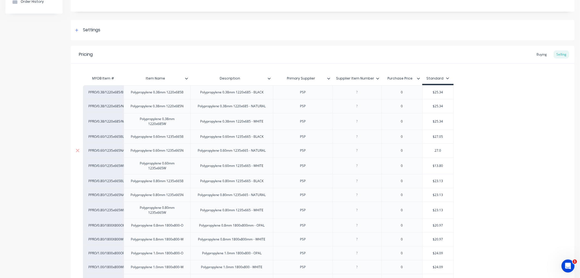
type input "27.05"
type textarea "x"
type input "27.05"
type input "$13.80"
drag, startPoint x: 434, startPoint y: 165, endPoint x: 412, endPoint y: 166, distance: 21.8
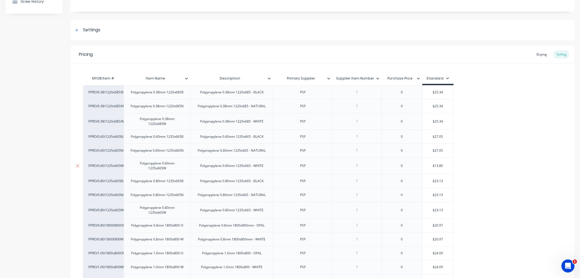
click at [415, 166] on div "PPRO/0.60/1235x665WHT Polypropylene 0.60mm 1235x665W Polypropylene 0.60mm 1235x…" at bounding box center [268, 165] width 370 height 17
type textarea "x"
type input "27"
type textarea "x"
type input "27.05"
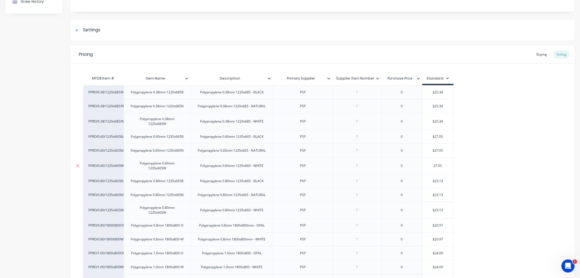
type textarea "x"
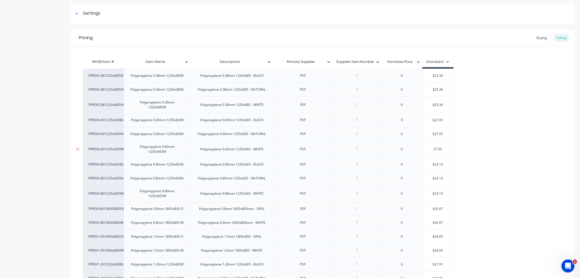
scroll to position [91, 0]
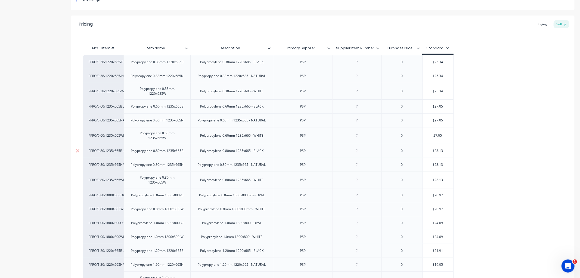
type input "27.05"
type input "$23.13"
drag, startPoint x: 444, startPoint y: 151, endPoint x: 429, endPoint y: 151, distance: 14.9
click at [429, 151] on input "$23.13" at bounding box center [437, 150] width 31 height 5
type textarea "x"
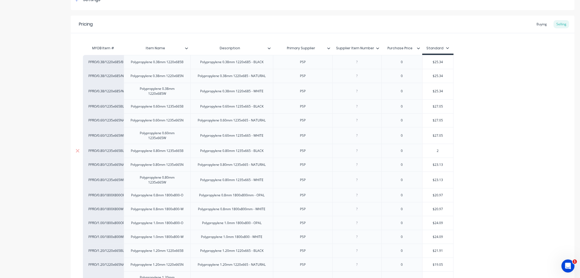
type input "28"
type textarea "x"
type input "28.7"
type textarea "x"
type input "28.75"
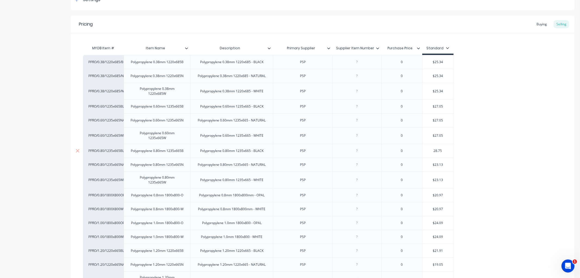
type textarea "x"
type input "28.75"
type input "$23.13"
drag, startPoint x: 447, startPoint y: 164, endPoint x: 420, endPoint y: 164, distance: 26.6
click at [420, 164] on div "PPRO/0.80/1235x665NAT Polypropylene 0.80mm 1235x665N Polypropylene 0.80mm 1235x…" at bounding box center [268, 164] width 370 height 14
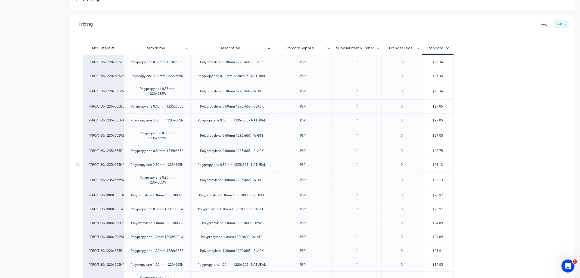
type textarea "x"
type input "28"
type textarea "x"
type input "28.7"
type textarea "x"
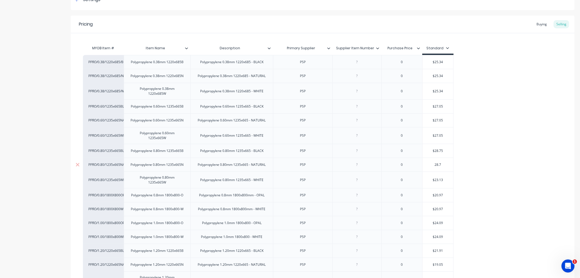
type input "28.75"
type textarea "x"
type input "28.75"
type input "$23.13"
drag, startPoint x: 443, startPoint y: 179, endPoint x: 416, endPoint y: 180, distance: 26.9
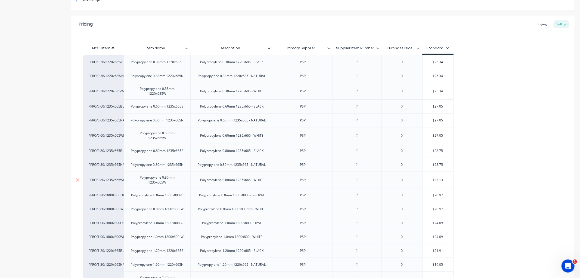
click at [417, 180] on div "PPRO/0.80/1235x665WHT Polypropylene 0.80mm 1235x665W Polypropylene 0.80mm 1235x…" at bounding box center [268, 179] width 370 height 17
type textarea "x"
type input "28"
type textarea "x"
type input "28.7"
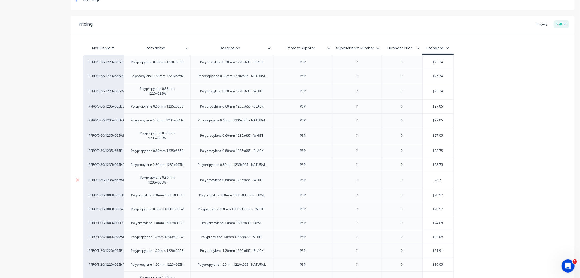
type textarea "x"
type input "28.75"
click at [77, 194] on icon at bounding box center [78, 195] width 4 height 4
type textarea "x"
type input "28.75"
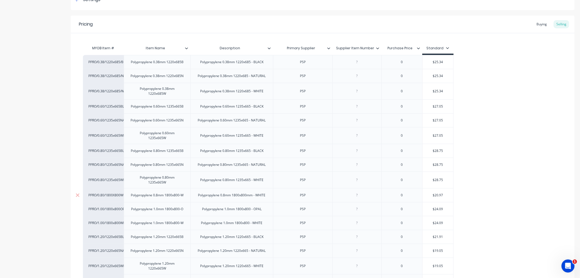
type input "$20.97"
drag, startPoint x: 434, startPoint y: 195, endPoint x: 451, endPoint y: 194, distance: 17.4
click at [451, 194] on input "$20.97" at bounding box center [437, 194] width 31 height 5
click at [76, 194] on icon at bounding box center [78, 194] width 4 height 5
click at [77, 195] on icon at bounding box center [78, 195] width 4 height 4
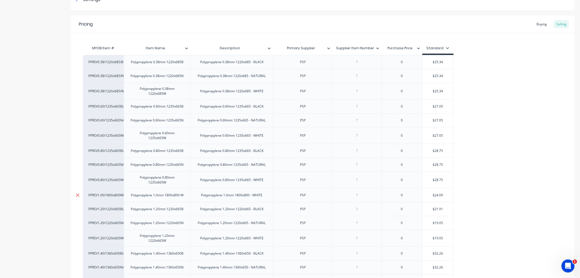
click at [77, 195] on icon at bounding box center [78, 195] width 4 height 4
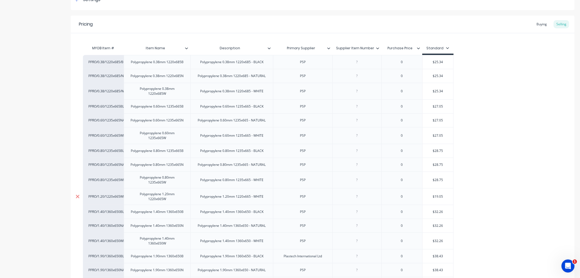
click at [77, 195] on icon at bounding box center [78, 196] width 4 height 5
type textarea "x"
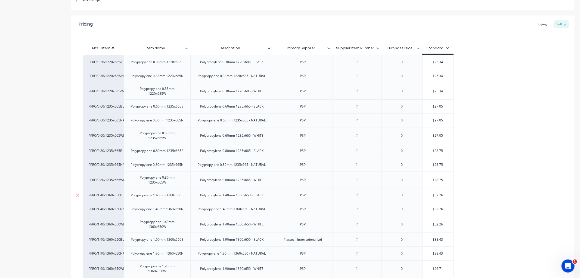
drag, startPoint x: 434, startPoint y: 194, endPoint x: 445, endPoint y: 193, distance: 10.9
click at [445, 193] on input "$20.97" at bounding box center [437, 194] width 31 height 5
click at [442, 195] on input "$20.97" at bounding box center [437, 194] width 31 height 5
drag, startPoint x: 444, startPoint y: 194, endPoint x: 430, endPoint y: 194, distance: 14.4
click at [430, 194] on input "$20.97" at bounding box center [437, 194] width 31 height 5
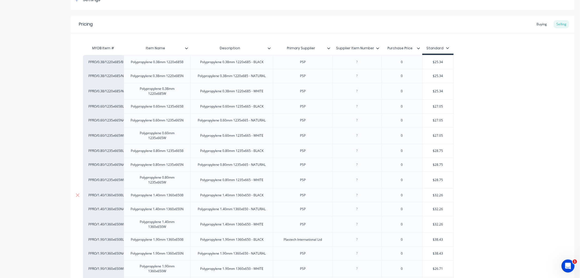
click at [437, 196] on input "$20.97" at bounding box center [437, 194] width 31 height 5
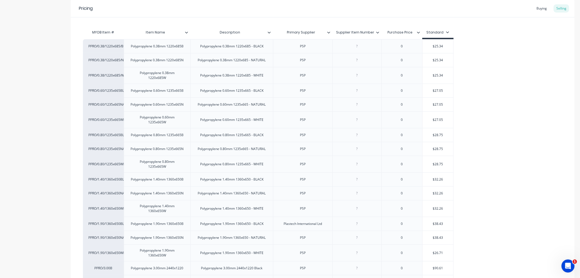
scroll to position [121, 0]
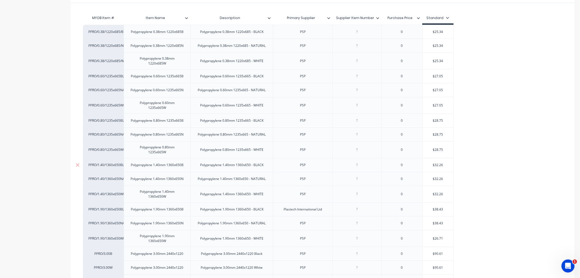
click at [446, 162] on input "$20.97" at bounding box center [437, 164] width 31 height 5
click at [439, 165] on input "$20.97" at bounding box center [437, 164] width 31 height 5
type input "$28.75"
click at [438, 149] on input "$28.75" at bounding box center [437, 149] width 31 height 5
click at [439, 164] on input "$32.26" at bounding box center [437, 164] width 31 height 5
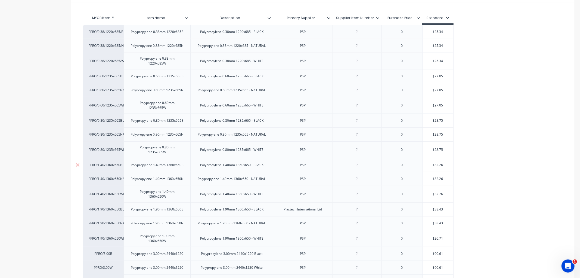
click at [439, 164] on input "$32.26" at bounding box center [437, 164] width 31 height 5
type input "$3"
type textarea "x"
type input "$39"
type textarea "x"
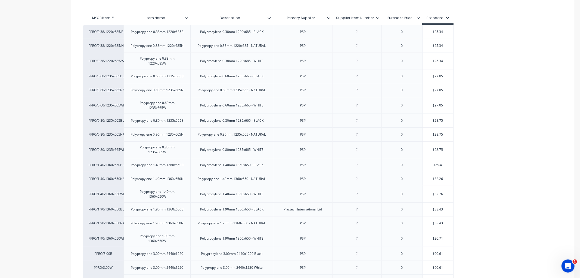
type input "$39.45"
type textarea "x"
type input "$39.45"
click at [444, 177] on input "$32.26" at bounding box center [437, 178] width 31 height 5
drag, startPoint x: 443, startPoint y: 179, endPoint x: 434, endPoint y: 179, distance: 8.2
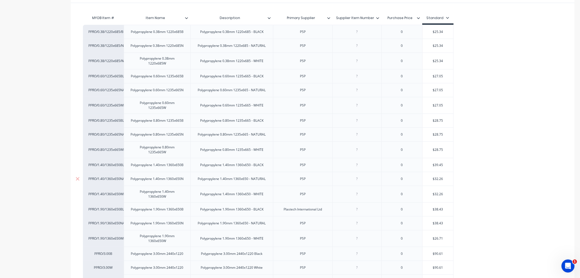
click at [434, 179] on input "$32.26" at bounding box center [437, 178] width 31 height 5
type input "$3"
type textarea "x"
type input "$39"
type textarea "x"
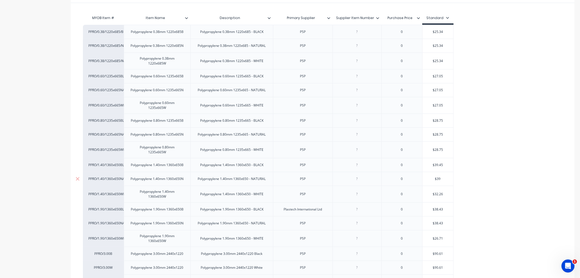
type input "$39."
type textarea "x"
type input "$39.4"
type textarea "x"
type input "$39.45"
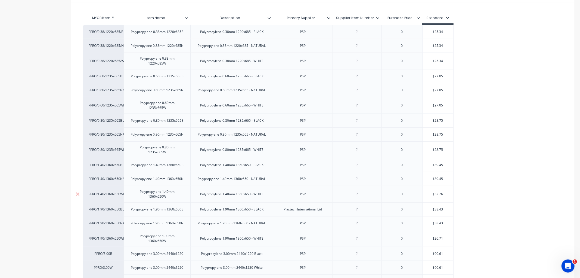
type input "$32.26"
drag, startPoint x: 445, startPoint y: 193, endPoint x: 434, endPoint y: 195, distance: 11.0
click at [434, 195] on input "$32.26" at bounding box center [437, 193] width 31 height 5
type textarea "x"
type input "$39"
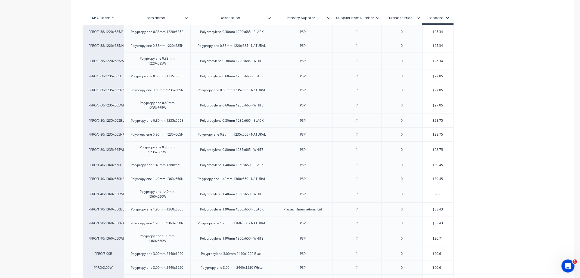
type textarea "x"
type input "$39.45"
type textarea "x"
type input "$39.45"
drag, startPoint x: 444, startPoint y: 209, endPoint x: 434, endPoint y: 209, distance: 9.8
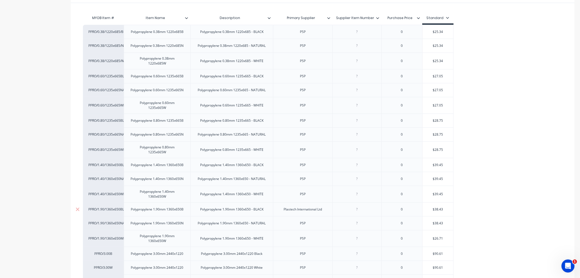
click at [434, 209] on input "$38.43" at bounding box center [437, 209] width 31 height 5
type input "$4"
type textarea "x"
type input "$46"
type textarea "x"
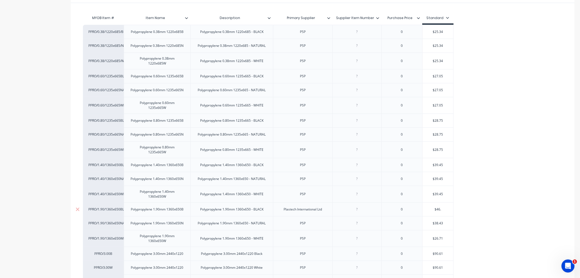
type input "$46.6"
type textarea "x"
type input "$46.66"
type input "$38.43"
drag, startPoint x: 446, startPoint y: 222, endPoint x: 429, endPoint y: 222, distance: 16.3
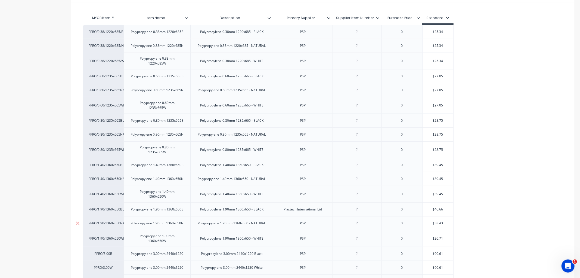
click at [429, 222] on input "$38.43" at bounding box center [437, 222] width 31 height 5
type textarea "x"
type input "46"
type textarea "x"
type input "46.6"
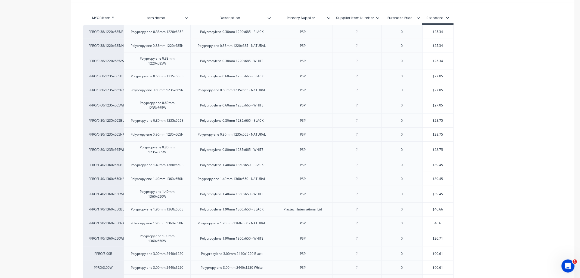
type textarea "x"
type input "46.66"
type textarea "x"
type input "46.66"
type input "$26.71"
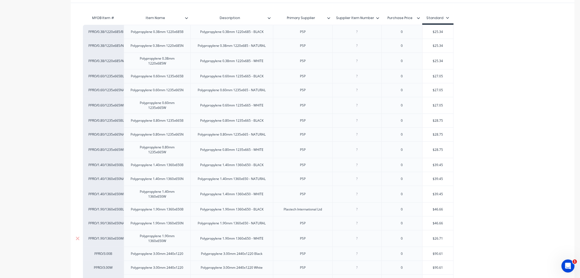
drag, startPoint x: 444, startPoint y: 237, endPoint x: 432, endPoint y: 239, distance: 12.3
click at [432, 239] on input "$26.71" at bounding box center [437, 238] width 31 height 5
type textarea "x"
type input "46"
type textarea "x"
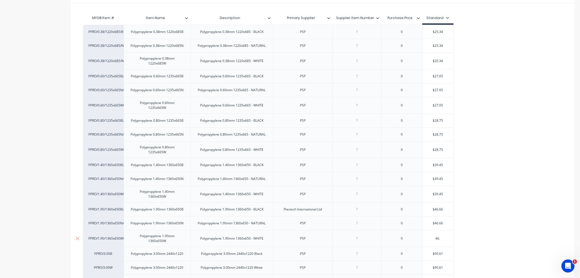
type input "46.6"
type textarea "x"
type input "46.66"
type textarea "x"
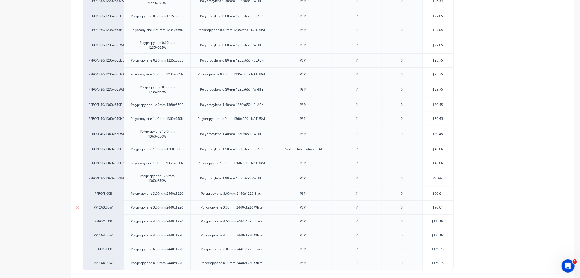
scroll to position [181, 0]
type input "46.66"
drag, startPoint x: 445, startPoint y: 194, endPoint x: 434, endPoint y: 194, distance: 10.3
click at [434, 194] on input "$90.61" at bounding box center [437, 193] width 31 height 5
type input "$1"
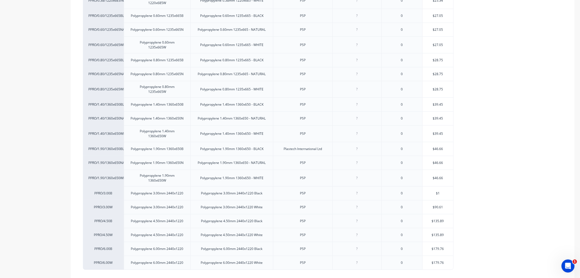
type textarea "x"
type input "$164"
type textarea "x"
type input "$164."
type textarea "x"
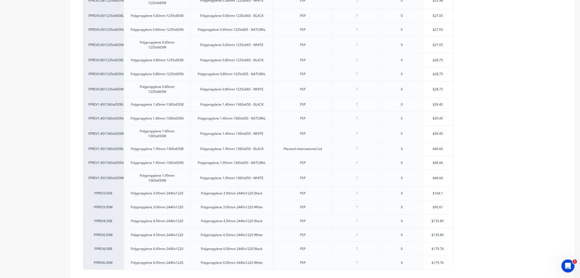
type input "$164.15"
type textarea "x"
type input "$164.15"
type input "$90.61"
drag, startPoint x: 447, startPoint y: 207, endPoint x: 431, endPoint y: 207, distance: 15.2
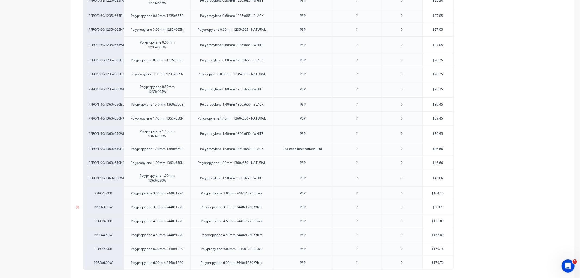
click at [431, 207] on input "$90.61" at bounding box center [437, 206] width 31 height 5
type textarea "x"
type input "1"
type textarea "x"
type input "164"
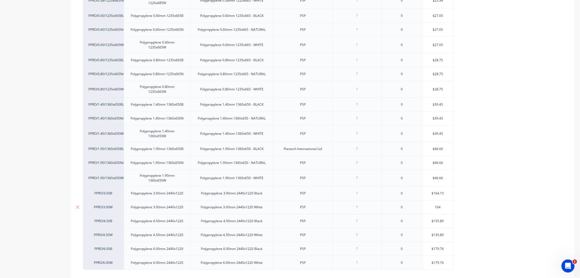
type textarea "x"
type input "164.1"
type textarea "x"
type input "164.15"
drag, startPoint x: 445, startPoint y: 219, endPoint x: 428, endPoint y: 220, distance: 17.1
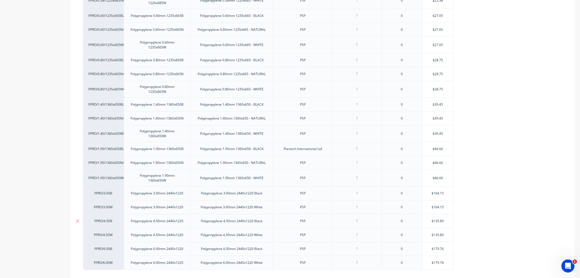
click at [428, 220] on input "$135.89" at bounding box center [437, 220] width 31 height 5
type input "2"
type textarea "x"
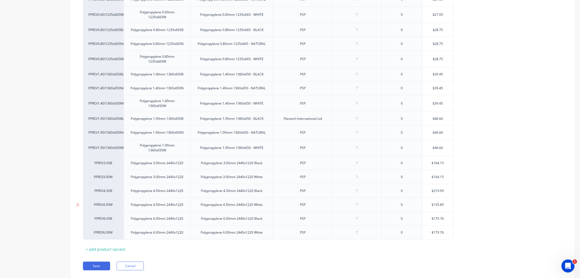
drag, startPoint x: 445, startPoint y: 205, endPoint x: 430, endPoint y: 204, distance: 15.2
click at [430, 205] on input "$135.89" at bounding box center [437, 204] width 31 height 5
drag, startPoint x: 444, startPoint y: 217, endPoint x: 426, endPoint y: 218, distance: 18.5
click at [426, 218] on input "$179.76" at bounding box center [437, 218] width 31 height 5
drag, startPoint x: 438, startPoint y: 233, endPoint x: 421, endPoint y: 232, distance: 17.1
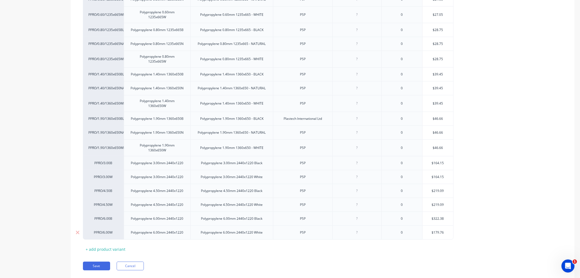
click at [421, 232] on div "PPRO/6.00W Polypropylene 6.00mm 2440x1220 Polypropylene 6.00mm 2440x1220 White …" at bounding box center [268, 232] width 370 height 14
click at [98, 262] on button "Save" at bounding box center [96, 265] width 27 height 9
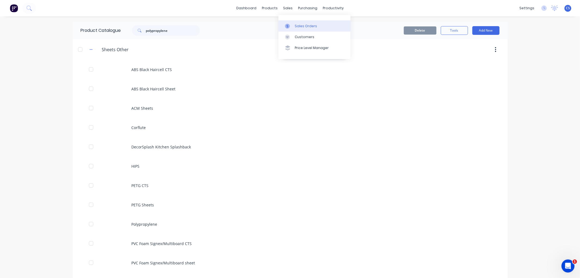
click at [292, 26] on div at bounding box center [289, 26] width 8 height 5
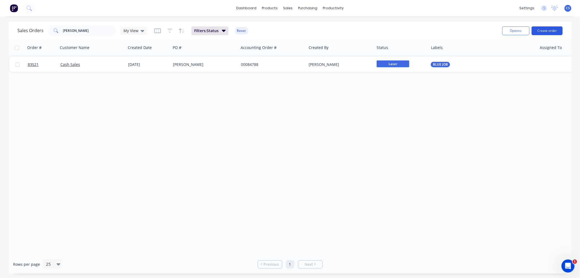
click at [543, 30] on button "Create order" at bounding box center [546, 30] width 31 height 9
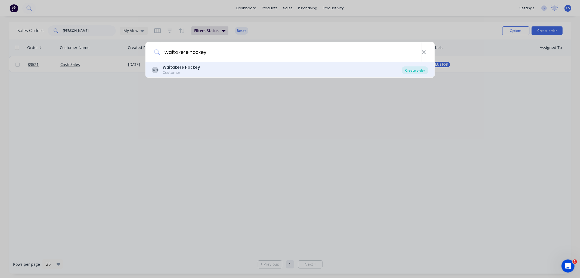
click at [412, 69] on div "Create order" at bounding box center [415, 70] width 26 height 8
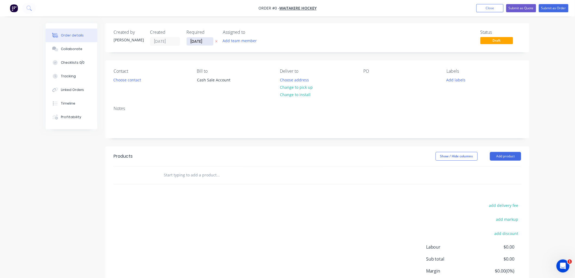
click at [205, 41] on input "[DATE]" at bounding box center [200, 41] width 27 height 8
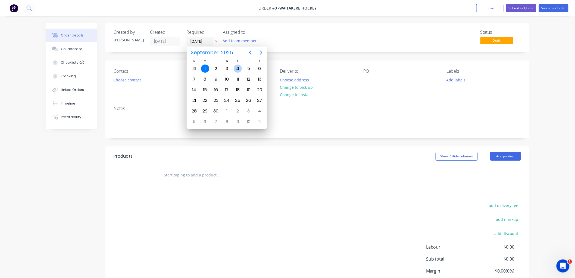
click at [238, 68] on div "4" at bounding box center [238, 68] width 8 height 8
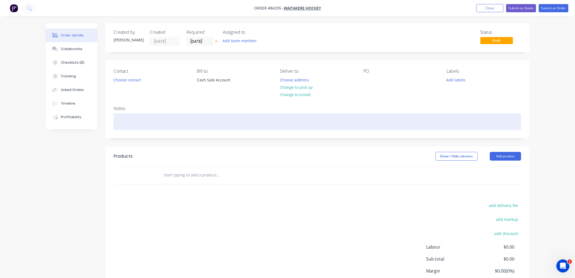
click at [458, 79] on button "Add labels" at bounding box center [456, 79] width 25 height 7
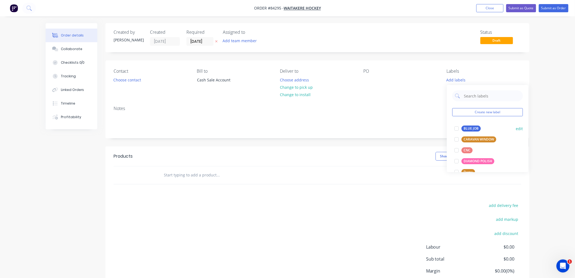
click at [469, 126] on div "BLUE JOB" at bounding box center [471, 128] width 19 height 6
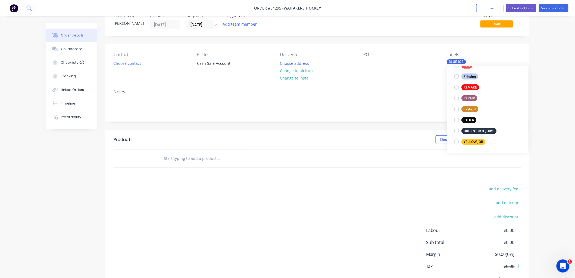
scroll to position [30, 0]
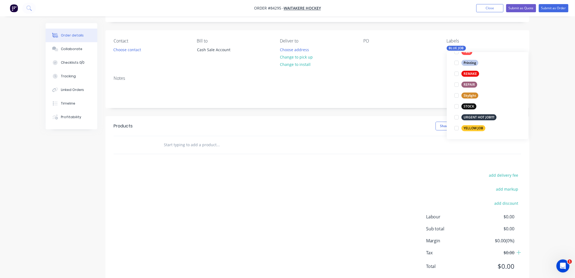
click at [488, 116] on div "URGENT HOT JOB!!!!" at bounding box center [479, 117] width 35 height 6
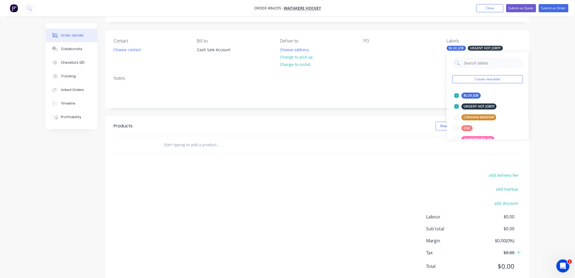
click at [202, 146] on input "text" at bounding box center [218, 144] width 109 height 11
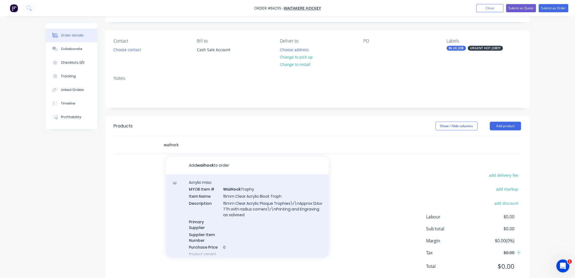
click at [248, 194] on div "Acrylic misc MYOB Item # WaiHock Trophy Item Name 15mm Clear Acrylic Block Trop…" at bounding box center [247, 218] width 163 height 88
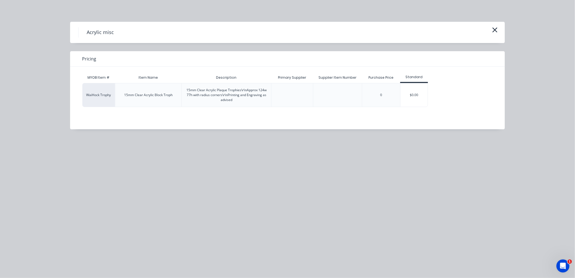
drag, startPoint x: 410, startPoint y: 96, endPoint x: 388, endPoint y: 104, distance: 23.2
click at [410, 96] on div "$0.00" at bounding box center [414, 94] width 27 height 23
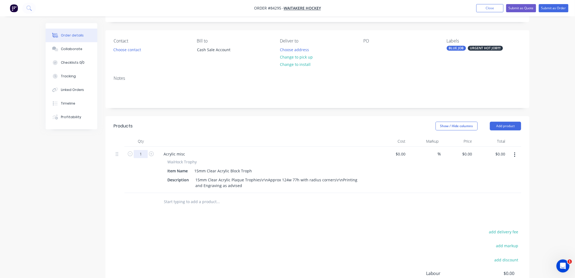
click at [142, 152] on input "1" at bounding box center [141, 154] width 14 height 8
click at [265, 179] on div "15mm Clear Acrylic Plaque Trophies\r\nApprox 124w 77h with radius corners\r\nPr…" at bounding box center [278, 183] width 171 height 14
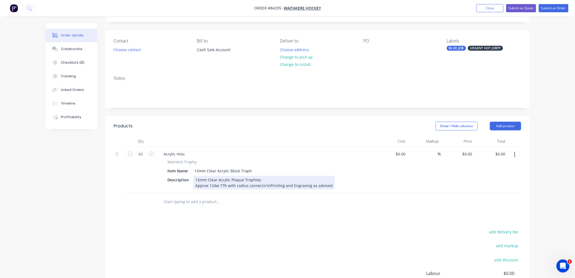
click at [267, 184] on div "15mm Clear Acrylic Plaque Trophies Approx 124w 77h with radius corners\r\nPrint…" at bounding box center [264, 183] width 142 height 14
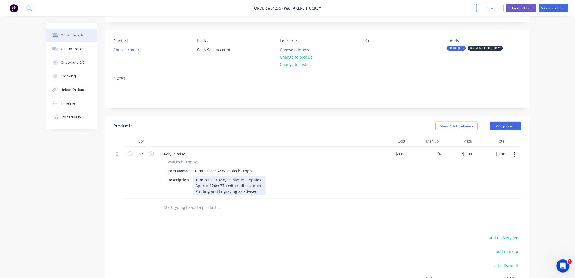
click at [262, 190] on div "15mm Clear Acrylic Plaque Trophies Approx 124w 77h with radius corners Printing…" at bounding box center [229, 185] width 73 height 19
click at [238, 210] on input "text" at bounding box center [218, 207] width 109 height 11
drag, startPoint x: 249, startPoint y: 170, endPoint x: 254, endPoint y: 172, distance: 4.8
click at [250, 170] on div "15mm Clear Acrylic Block Troph" at bounding box center [223, 171] width 62 height 8
click at [202, 208] on input "text" at bounding box center [218, 207] width 109 height 11
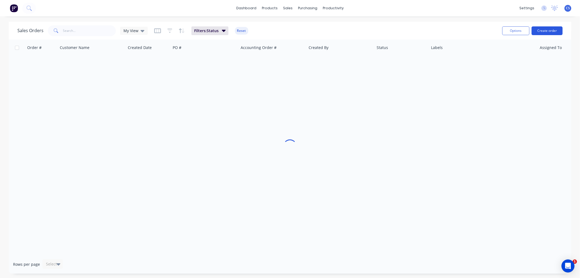
click at [545, 31] on button "Create order" at bounding box center [546, 30] width 31 height 9
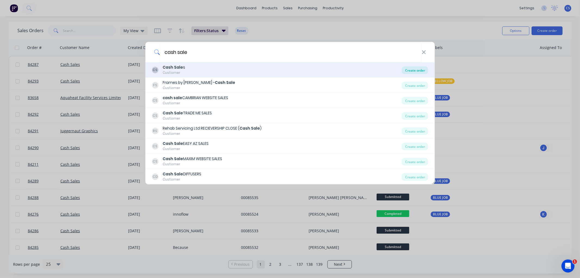
type input "cash sale"
click at [412, 69] on div "Create order" at bounding box center [415, 70] width 26 height 8
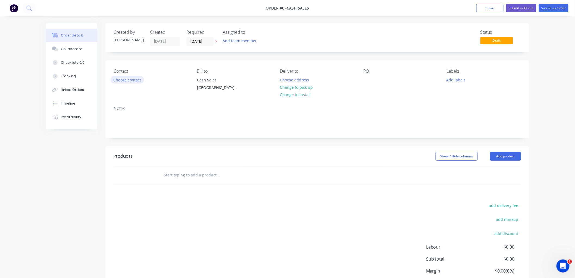
click at [127, 80] on button "Choose contact" at bounding box center [127, 79] width 33 height 7
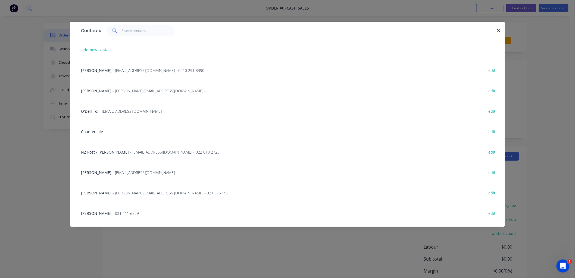
click at [92, 130] on span "Countersale" at bounding box center [92, 131] width 22 height 5
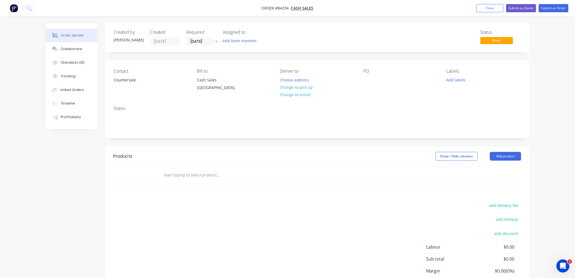
click at [202, 177] on input "text" at bounding box center [218, 174] width 109 height 11
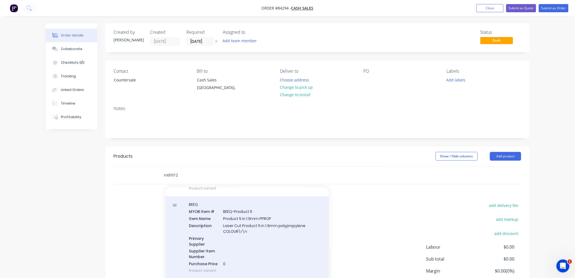
scroll to position [91, 0]
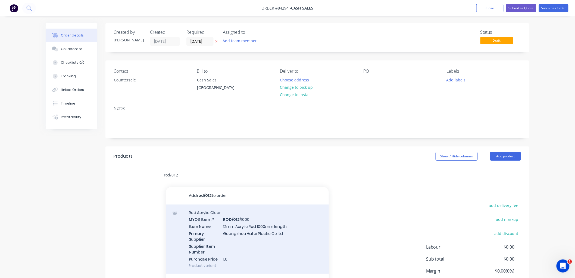
type input "rod/012"
click at [251, 226] on div "Rod Acrylic Clear MYOB Item # ROD/012 /1000 Item Name 12mm Acrylic Rod 1000mm l…" at bounding box center [247, 238] width 163 height 69
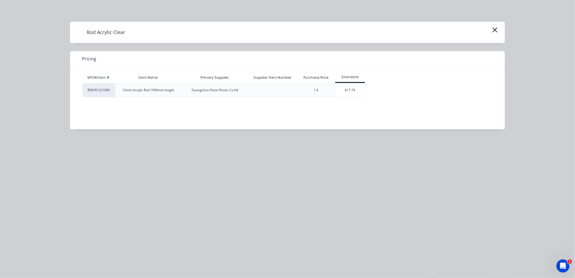
click at [351, 92] on div "$17.74" at bounding box center [350, 90] width 29 height 14
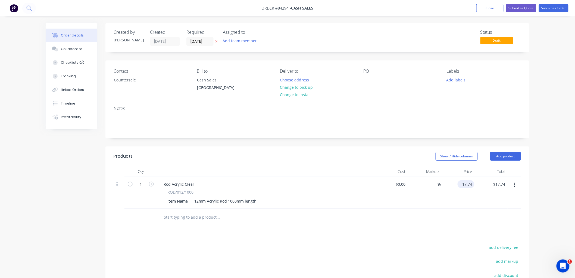
click at [466, 183] on input "17.74" at bounding box center [467, 184] width 15 height 8
type input "$19.51"
click at [145, 183] on input "1" at bounding box center [141, 184] width 14 height 8
type input "2"
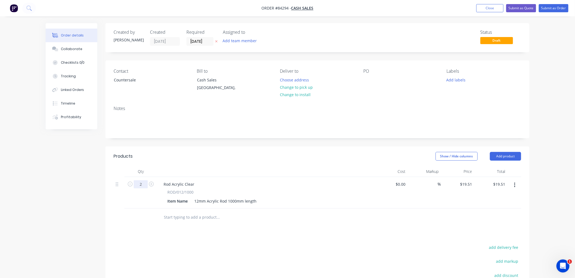
type input "$39.02"
click at [370, 82] on div at bounding box center [367, 80] width 9 height 8
click at [550, 11] on button "Submit as Order" at bounding box center [554, 8] width 30 height 8
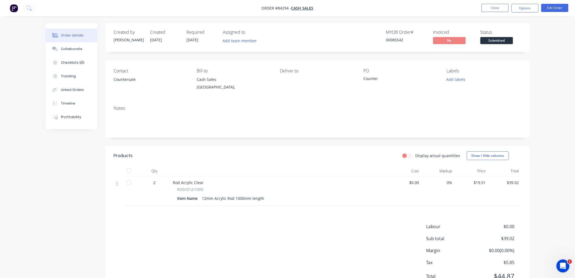
click at [527, 8] on button "Options" at bounding box center [525, 8] width 27 height 9
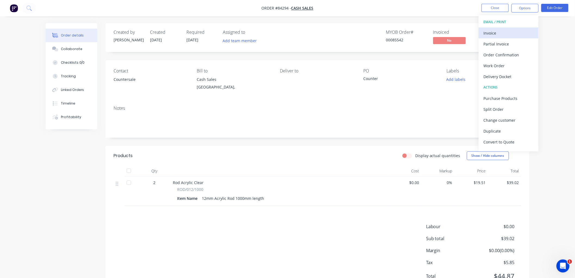
click at [509, 32] on div "Invoice" at bounding box center [509, 33] width 50 height 8
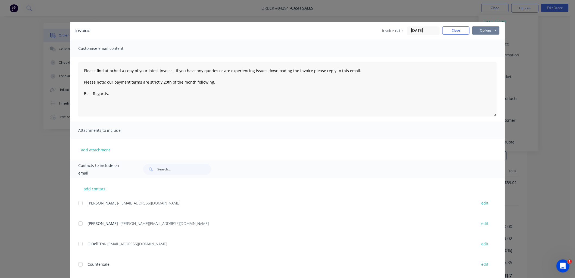
click at [494, 32] on button "Options" at bounding box center [485, 30] width 27 height 8
click at [490, 48] on button "Print" at bounding box center [489, 49] width 35 height 9
click at [482, 29] on button "Options" at bounding box center [485, 30] width 27 height 8
click at [482, 46] on button "Print" at bounding box center [489, 49] width 35 height 9
click at [479, 30] on button "Options" at bounding box center [485, 30] width 27 height 8
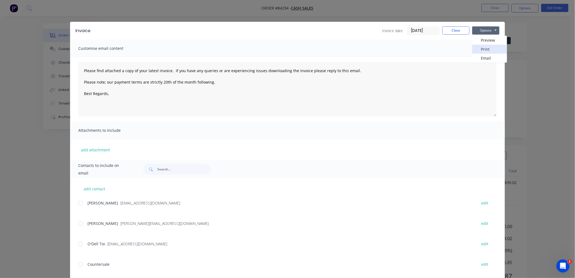
click at [486, 49] on button "Print" at bounding box center [489, 49] width 35 height 9
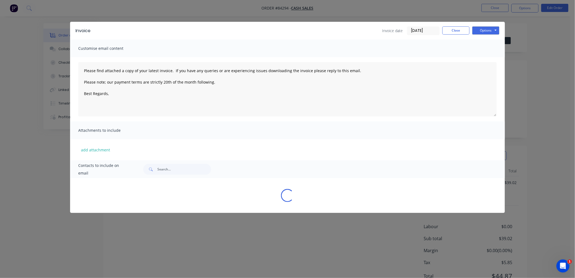
type textarea "Please find attached a copy of your latest invoice. If you have any queries or …"
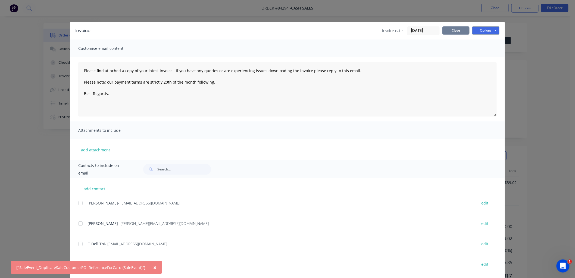
click at [448, 31] on button "Close" at bounding box center [456, 30] width 27 height 8
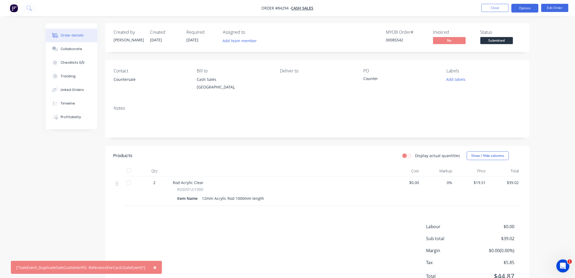
click at [520, 10] on button "Options" at bounding box center [525, 8] width 27 height 9
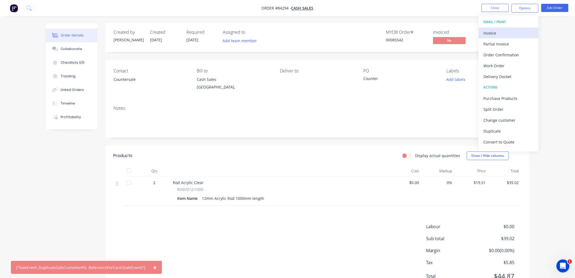
click at [516, 29] on div "Invoice" at bounding box center [509, 33] width 50 height 8
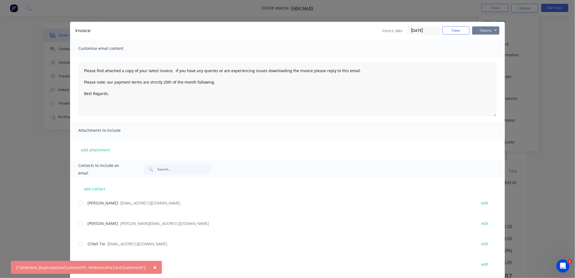
click at [489, 32] on button "Options" at bounding box center [485, 30] width 27 height 8
click at [487, 39] on button "Preview" at bounding box center [489, 40] width 35 height 9
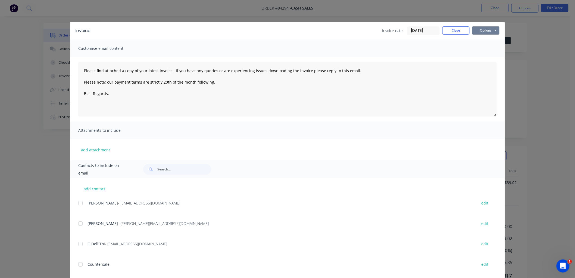
click at [483, 30] on button "Options" at bounding box center [485, 30] width 27 height 8
click at [481, 48] on button "Print" at bounding box center [489, 49] width 35 height 9
click at [463, 30] on button "Close" at bounding box center [456, 30] width 27 height 8
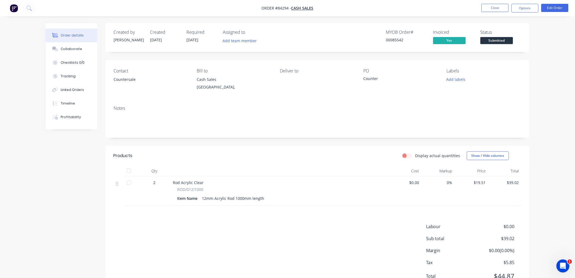
click at [502, 40] on span "Submitted" at bounding box center [497, 40] width 33 height 7
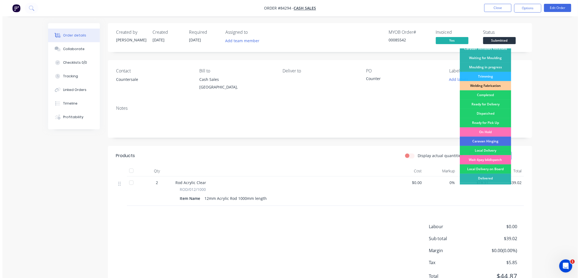
scroll to position [95, 0]
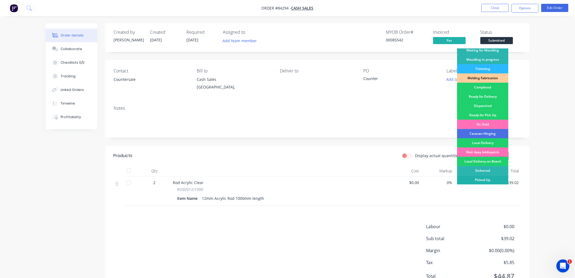
click at [484, 179] on div "Picked Up" at bounding box center [482, 179] width 51 height 9
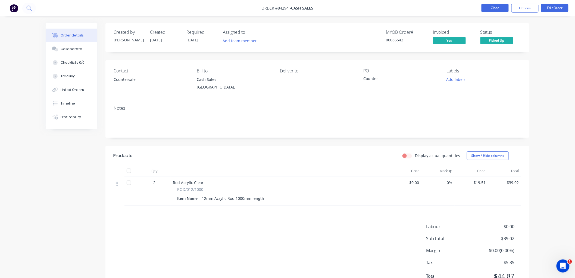
click at [495, 10] on button "Close" at bounding box center [495, 8] width 27 height 8
